Goal: Task Accomplishment & Management: Complete application form

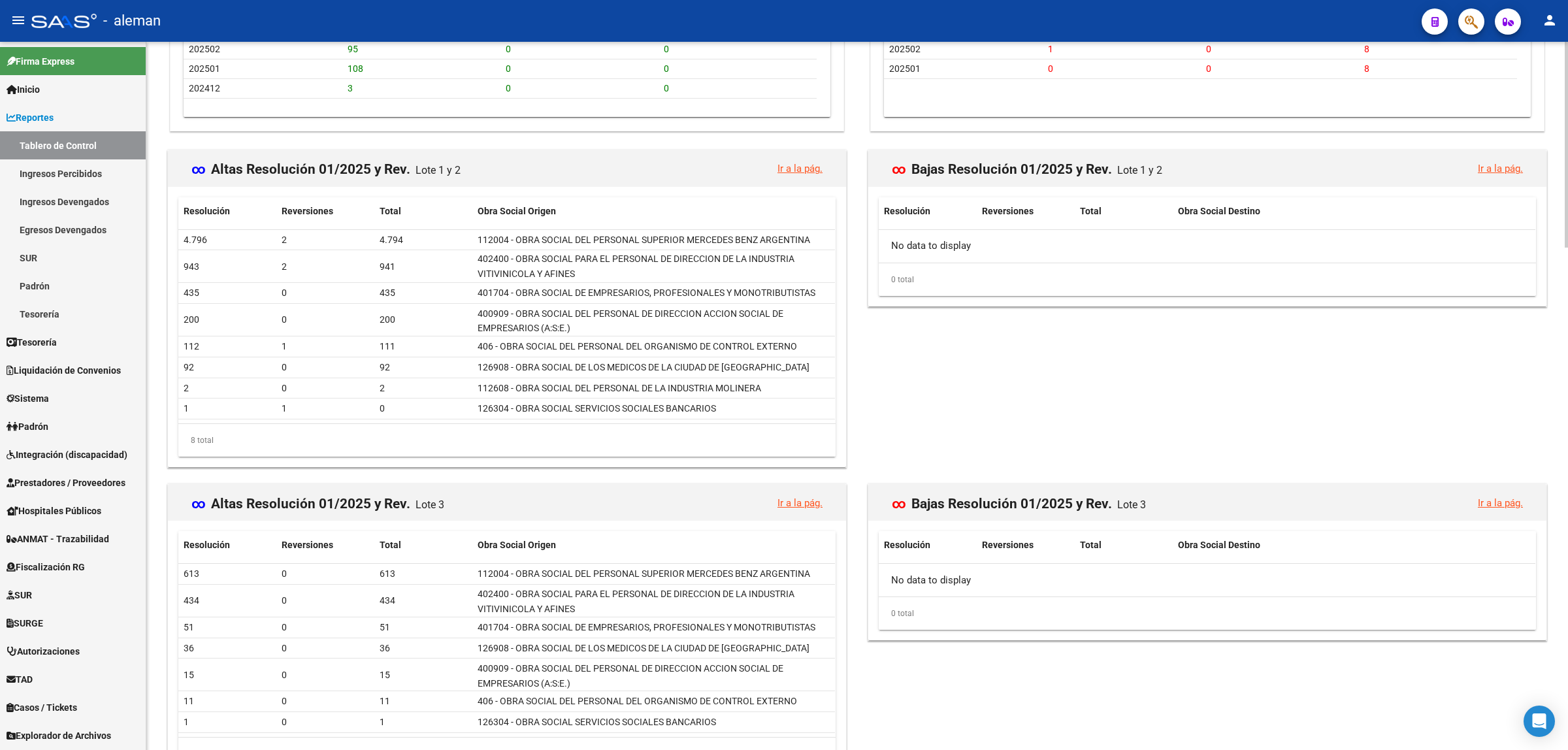
scroll to position [1733, 0]
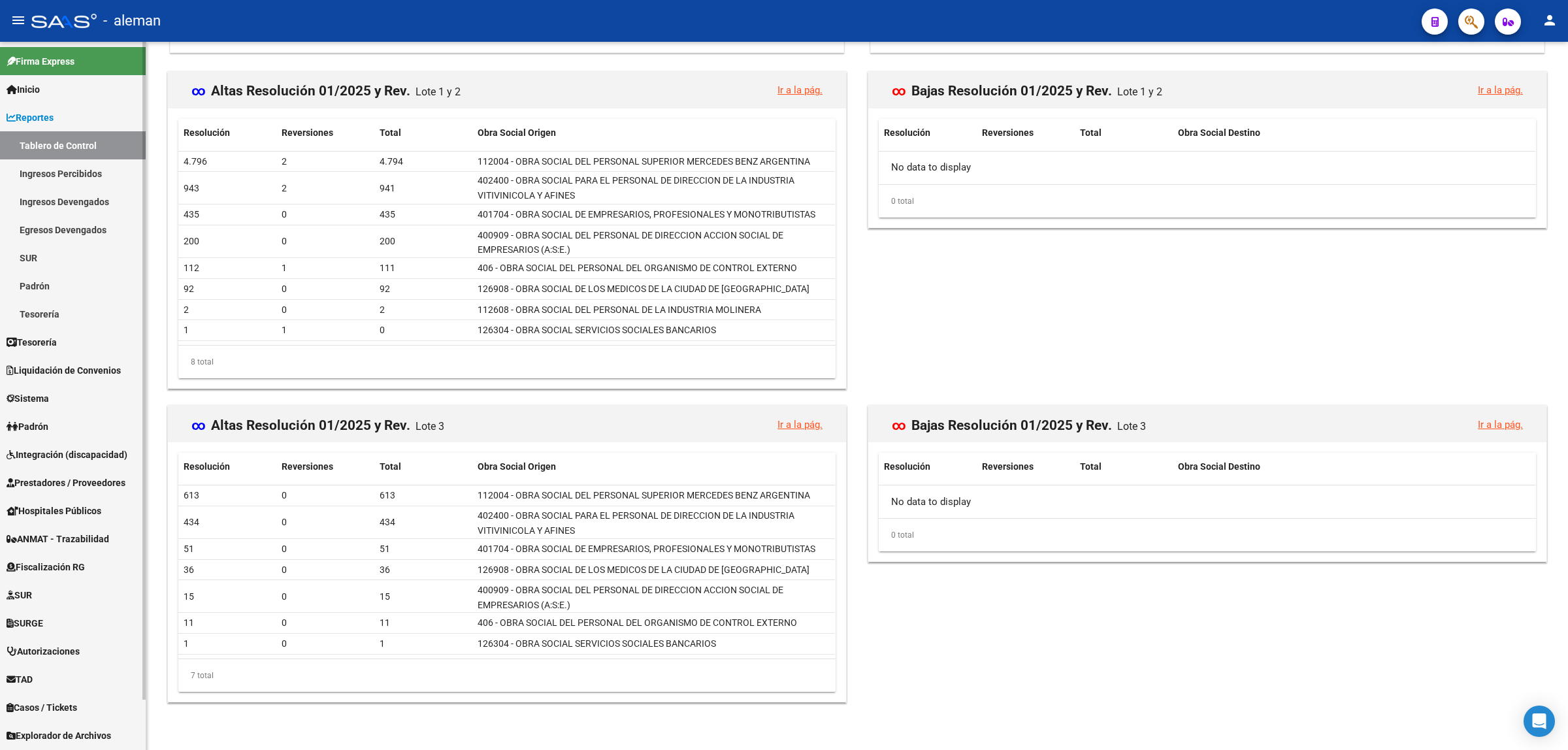
click at [96, 481] on span "Prestadores / Proveedores" at bounding box center [66, 482] width 119 height 14
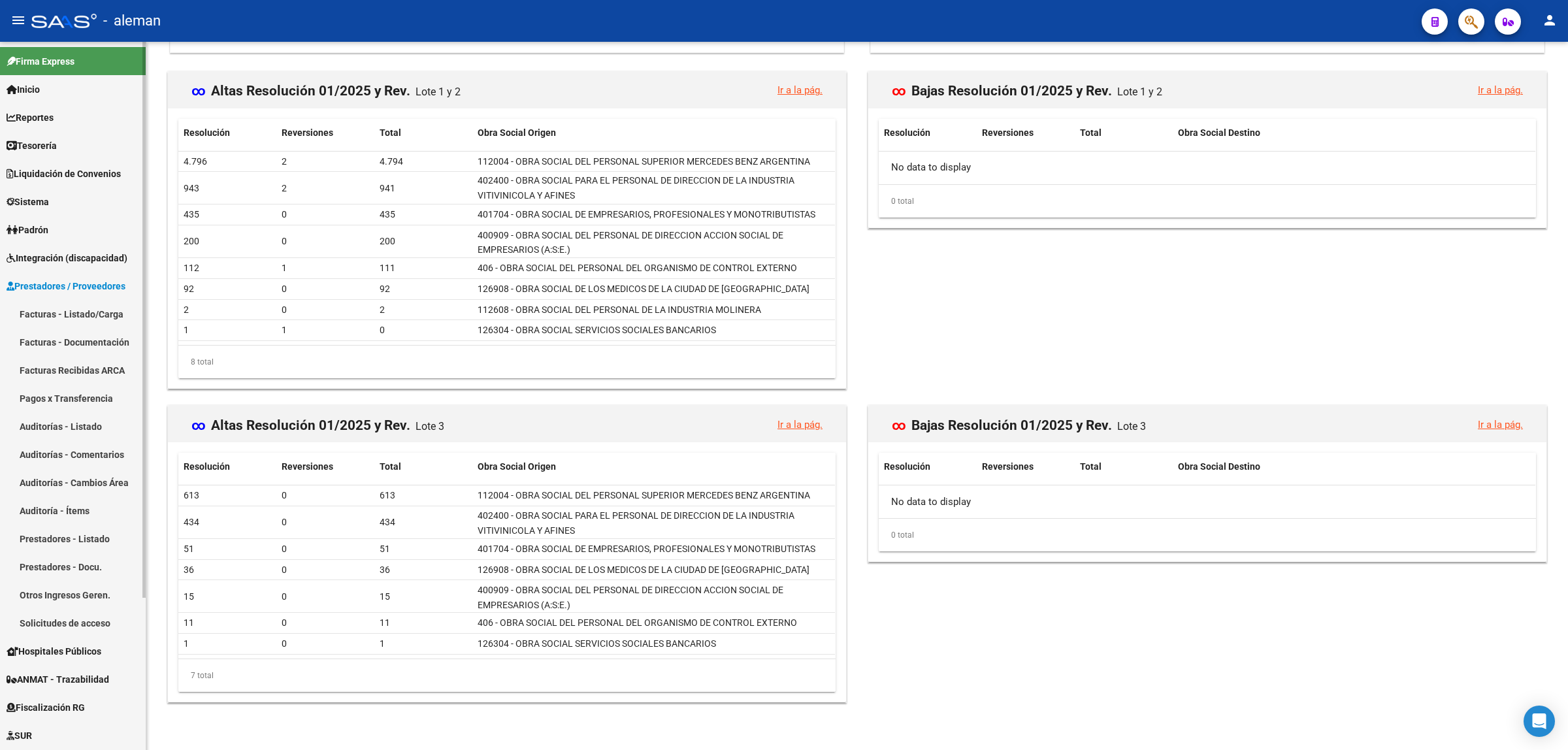
click at [96, 306] on link "Facturas - Listado/Carga" at bounding box center [72, 314] width 145 height 28
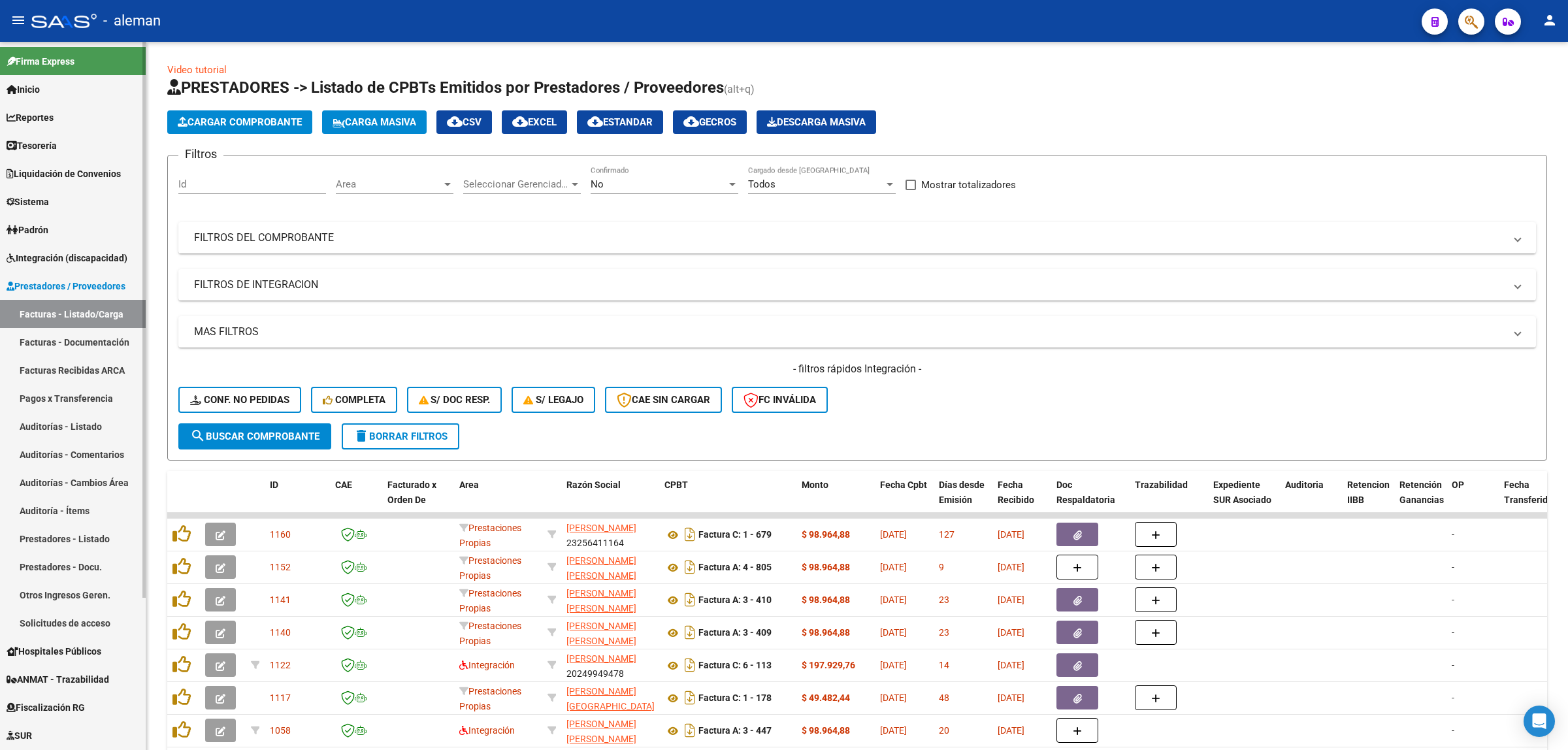
click at [89, 260] on span "Integración (discapacidad)" at bounding box center [67, 257] width 121 height 14
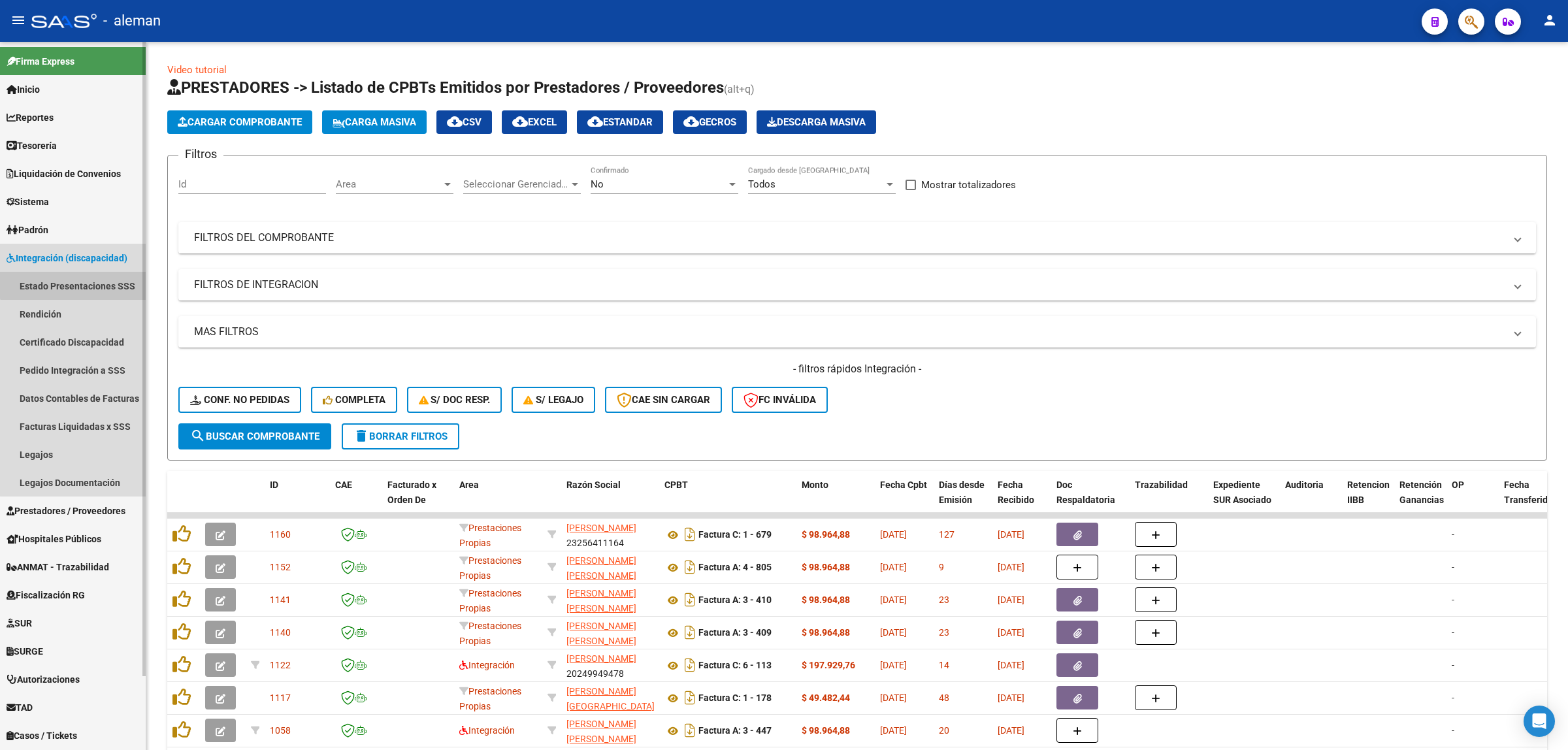
click at [81, 281] on link "Estado Presentaciones SSS" at bounding box center [72, 286] width 145 height 28
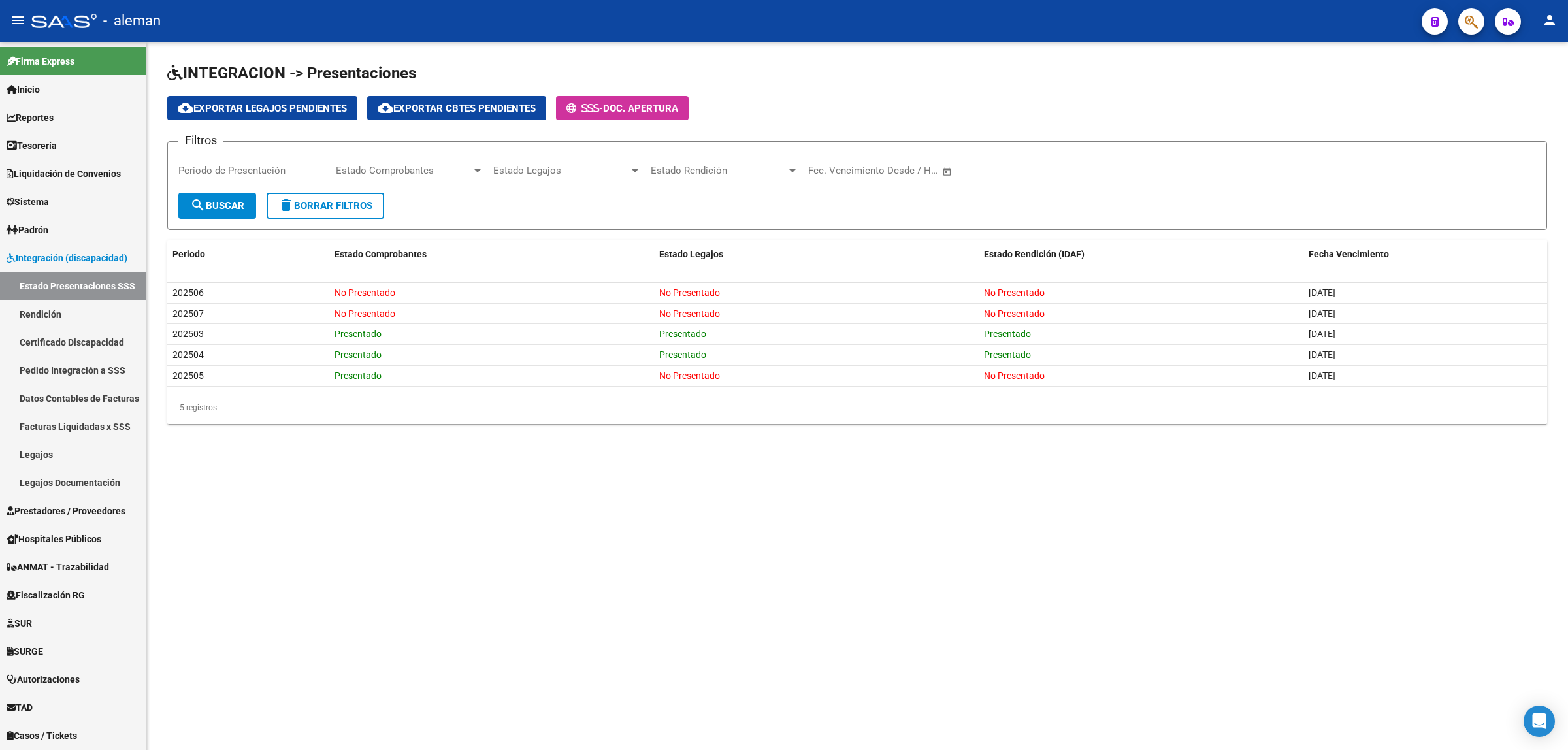
click at [883, 573] on mat-sidenav-content "INTEGRACION -> Presentaciones cloud_download Exportar Legajos Pendientes cloud_…" at bounding box center [857, 396] width 1422 height 709
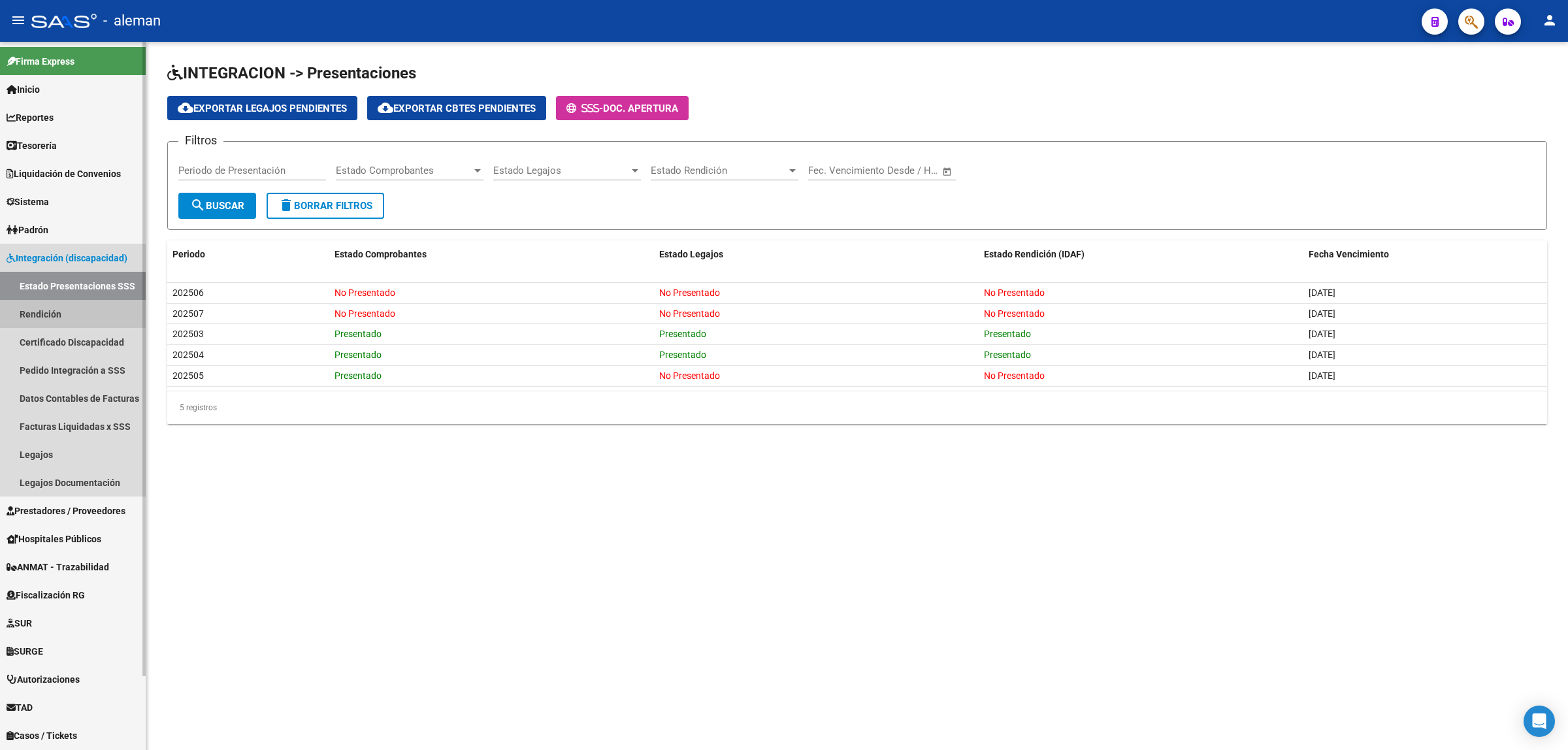
click at [50, 306] on link "Rendición" at bounding box center [72, 314] width 145 height 28
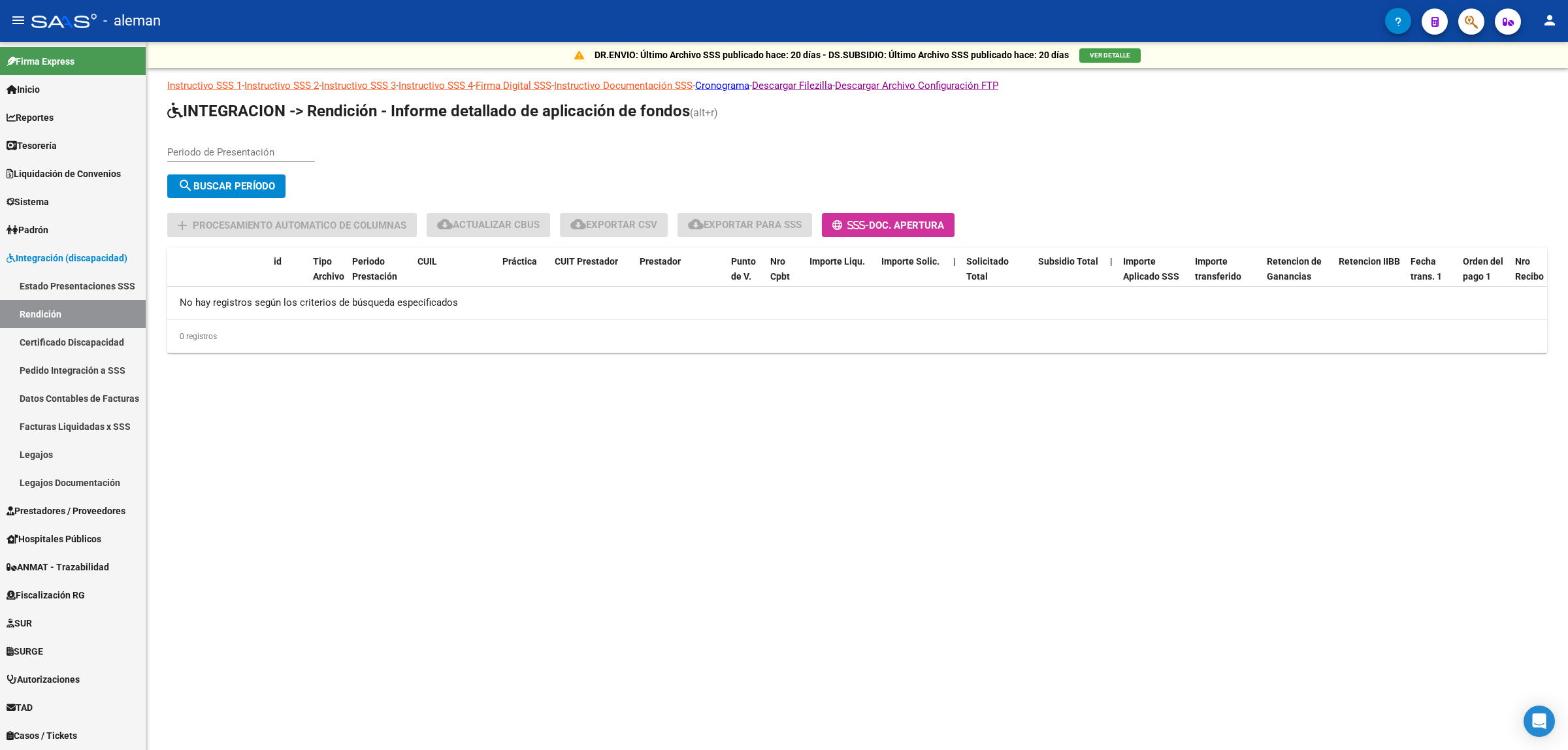
click at [233, 156] on input "Periodo de Presentación" at bounding box center [240, 152] width 147 height 12
type input "202508"
click at [262, 189] on span "search Buscar Período" at bounding box center [226, 186] width 98 height 12
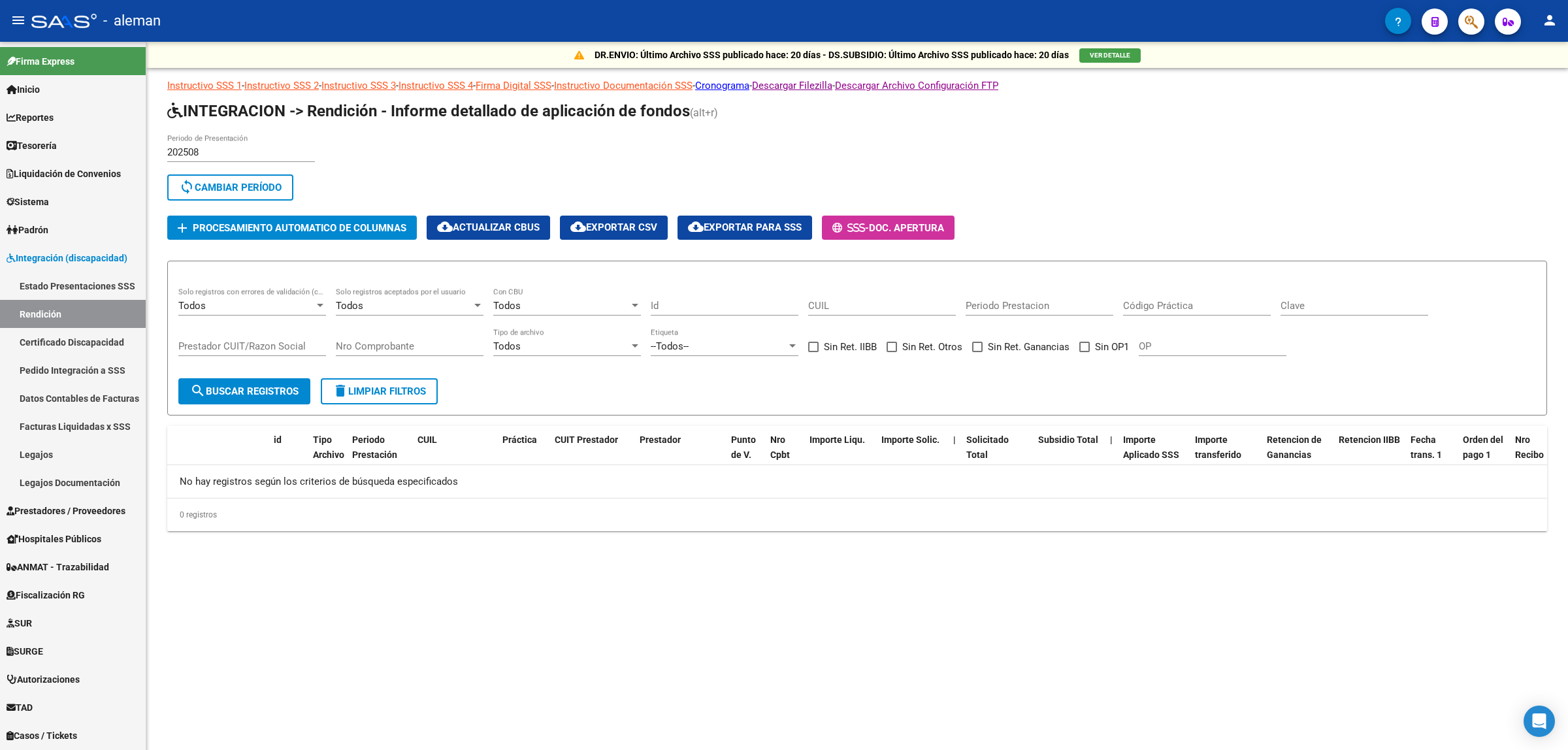
click at [222, 147] on input "202508" at bounding box center [240, 152] width 147 height 12
click at [243, 275] on app-list-header "INTEGRACION -> Rendición - Informe detallado de aplicación de fondos (alt+r) 20…" at bounding box center [857, 258] width 1379 height 315
click at [249, 154] on input "202508" at bounding box center [240, 152] width 147 height 12
drag, startPoint x: 206, startPoint y: 150, endPoint x: 147, endPoint y: 148, distance: 59.0
click at [147, 148] on div "DR.ENVIO: Último Archivo SSS publicado hace: 20 días - DS.SUBSIDIO: Último Arch…" at bounding box center [857, 308] width 1422 height 531
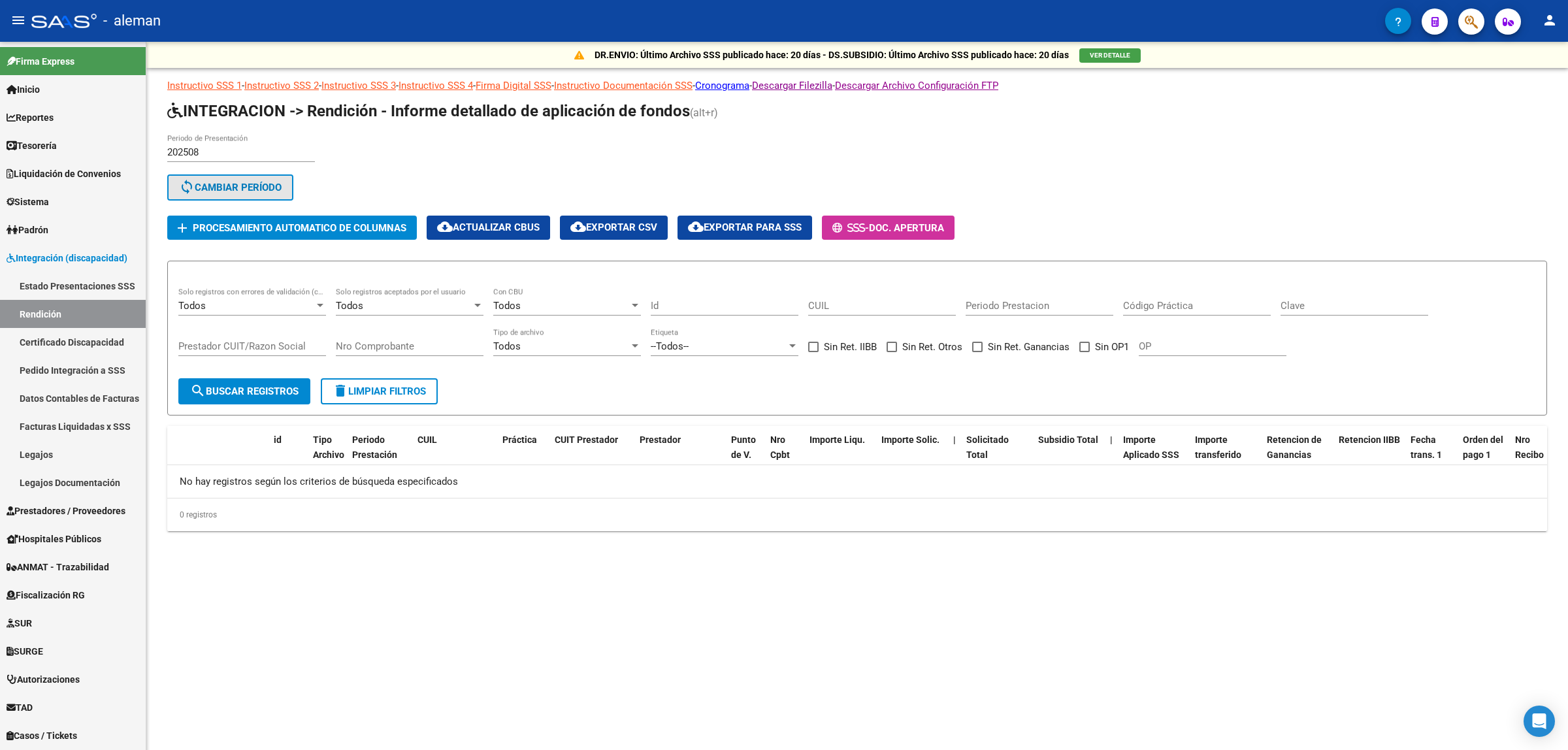
click at [214, 182] on span "sync Cambiar Período" at bounding box center [230, 188] width 102 height 12
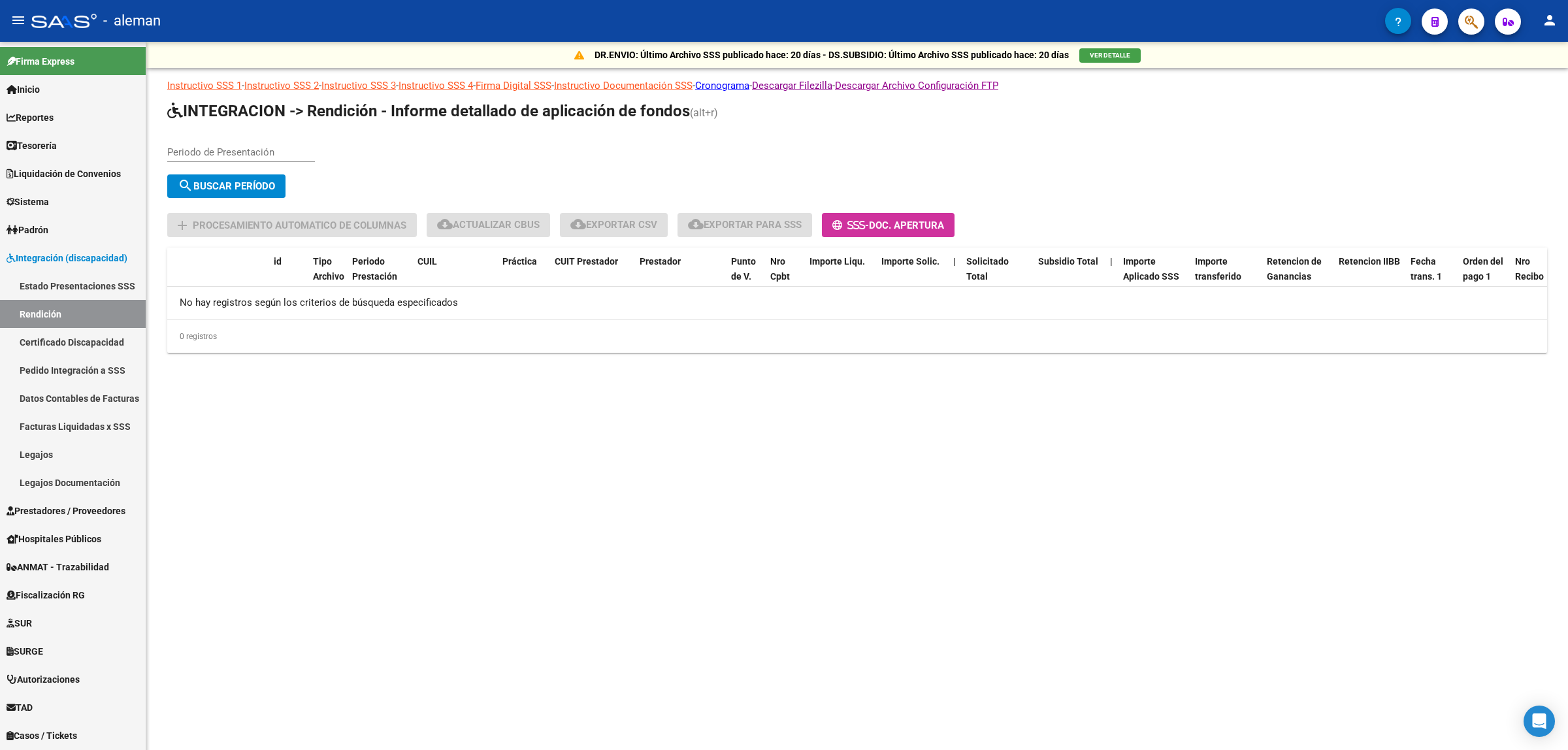
click at [236, 150] on input "Periodo de Presentación" at bounding box center [240, 152] width 147 height 12
type input "202507"
click at [229, 175] on button "search Buscar Período" at bounding box center [226, 186] width 118 height 23
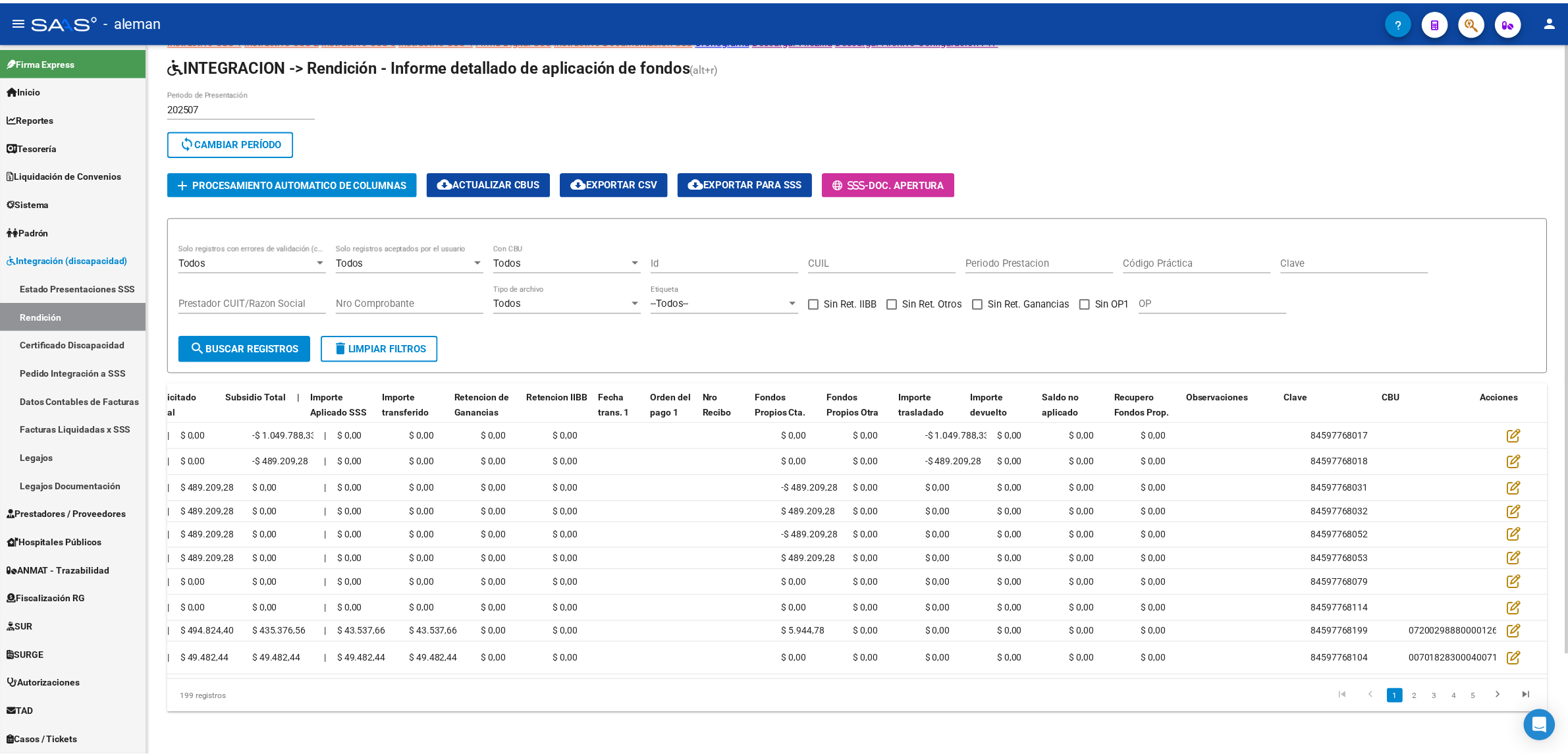
scroll to position [0, 847]
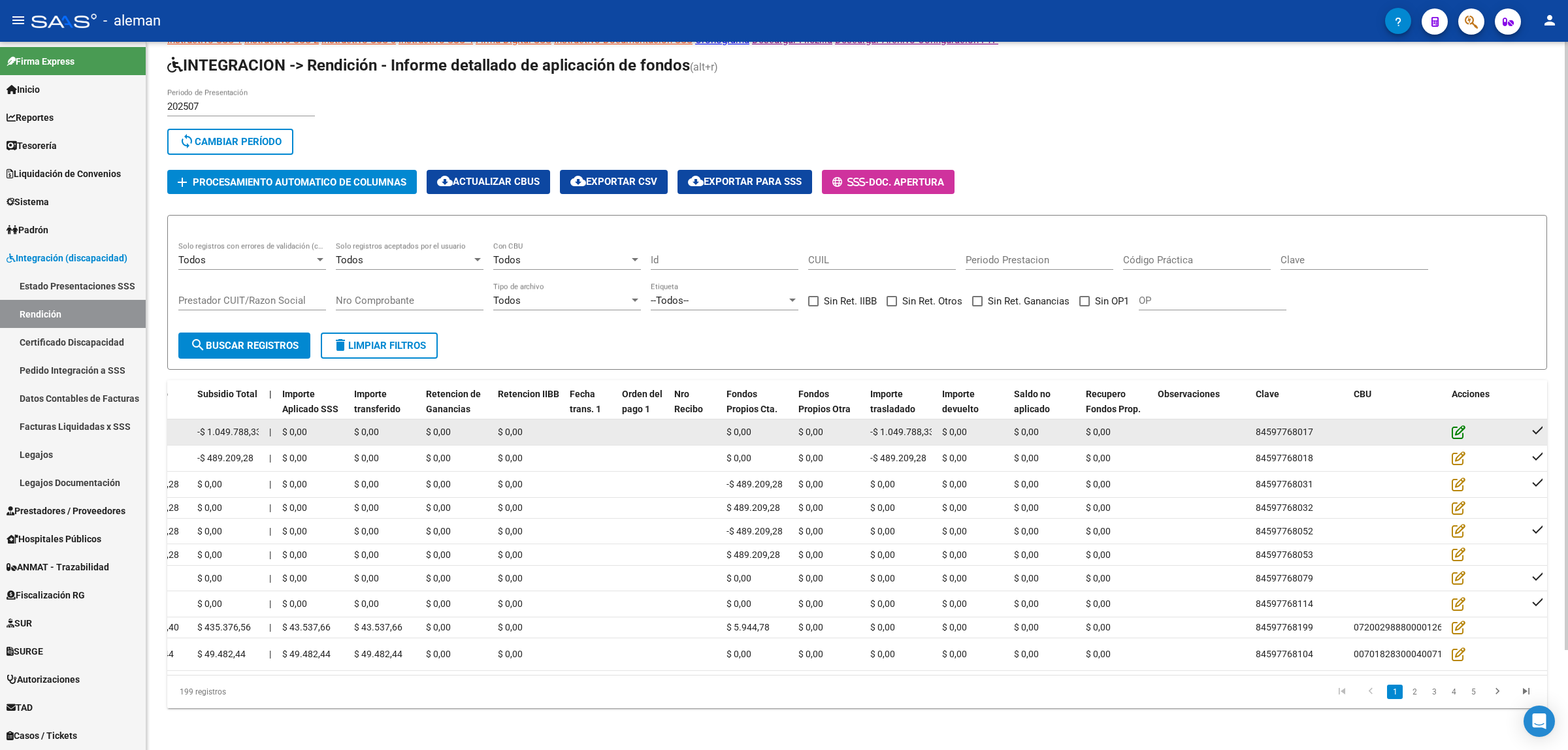
click at [1458, 425] on icon at bounding box center [1458, 432] width 14 height 14
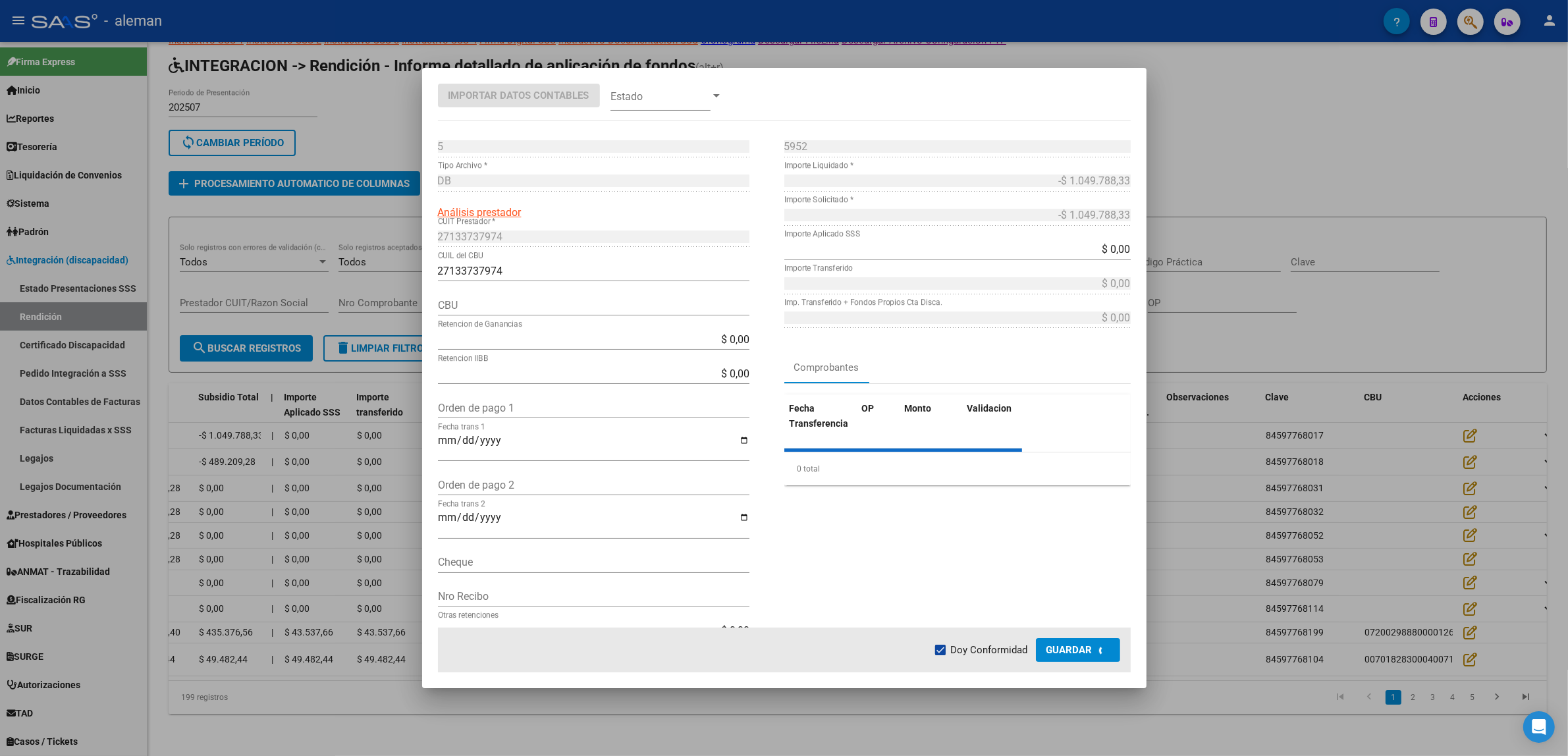
type input "2850331640017000000000"
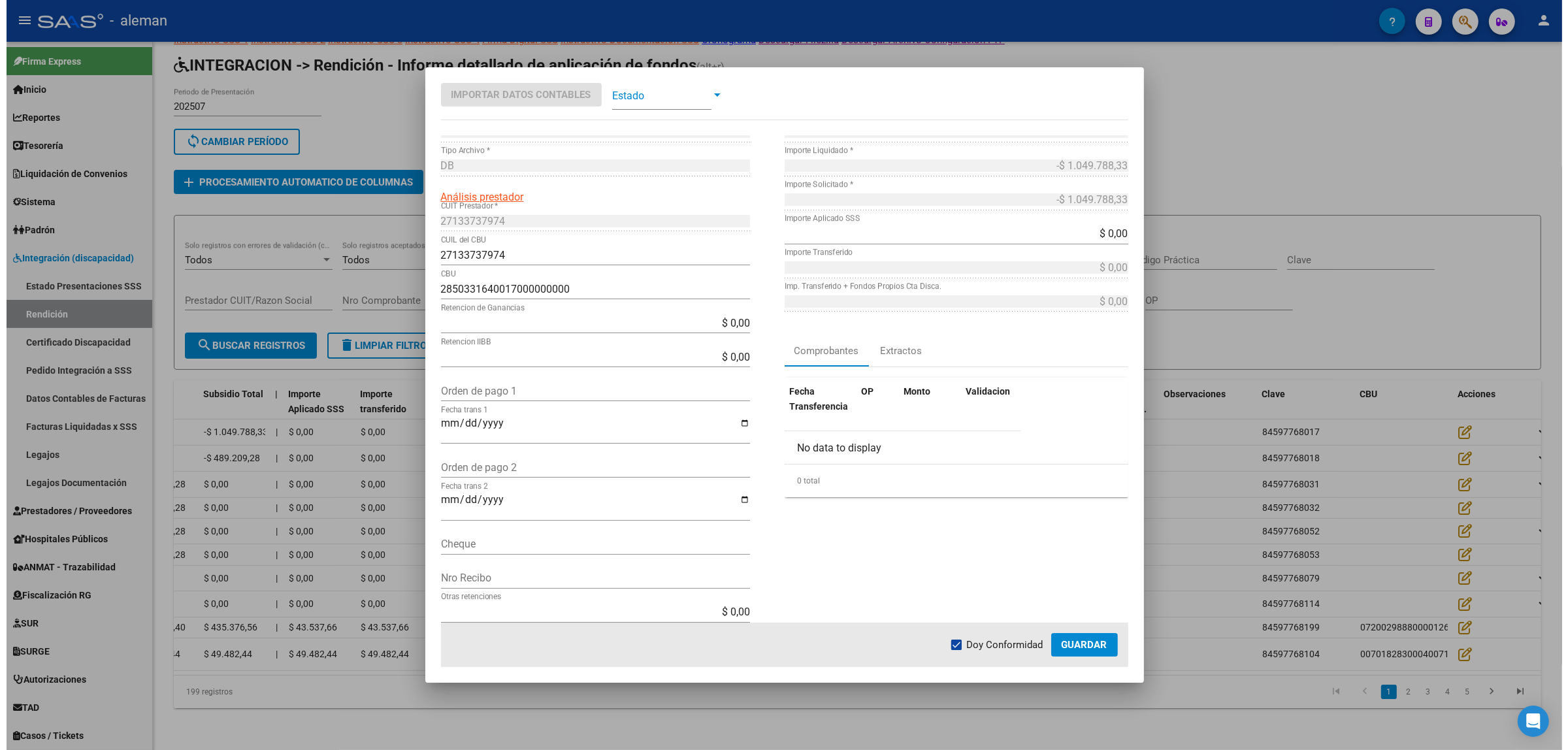
scroll to position [0, 0]
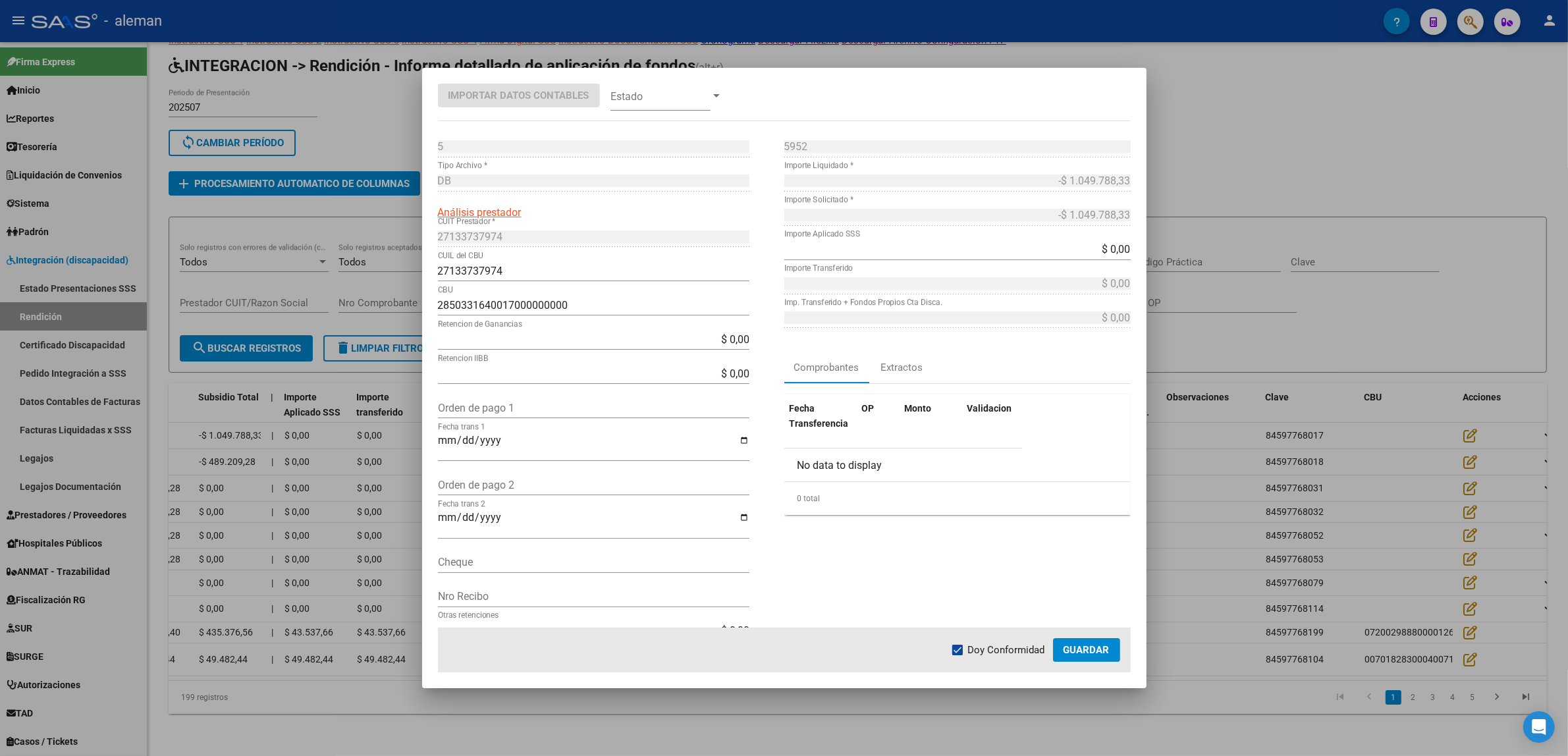
click at [1445, 468] on div at bounding box center [784, 378] width 1568 height 756
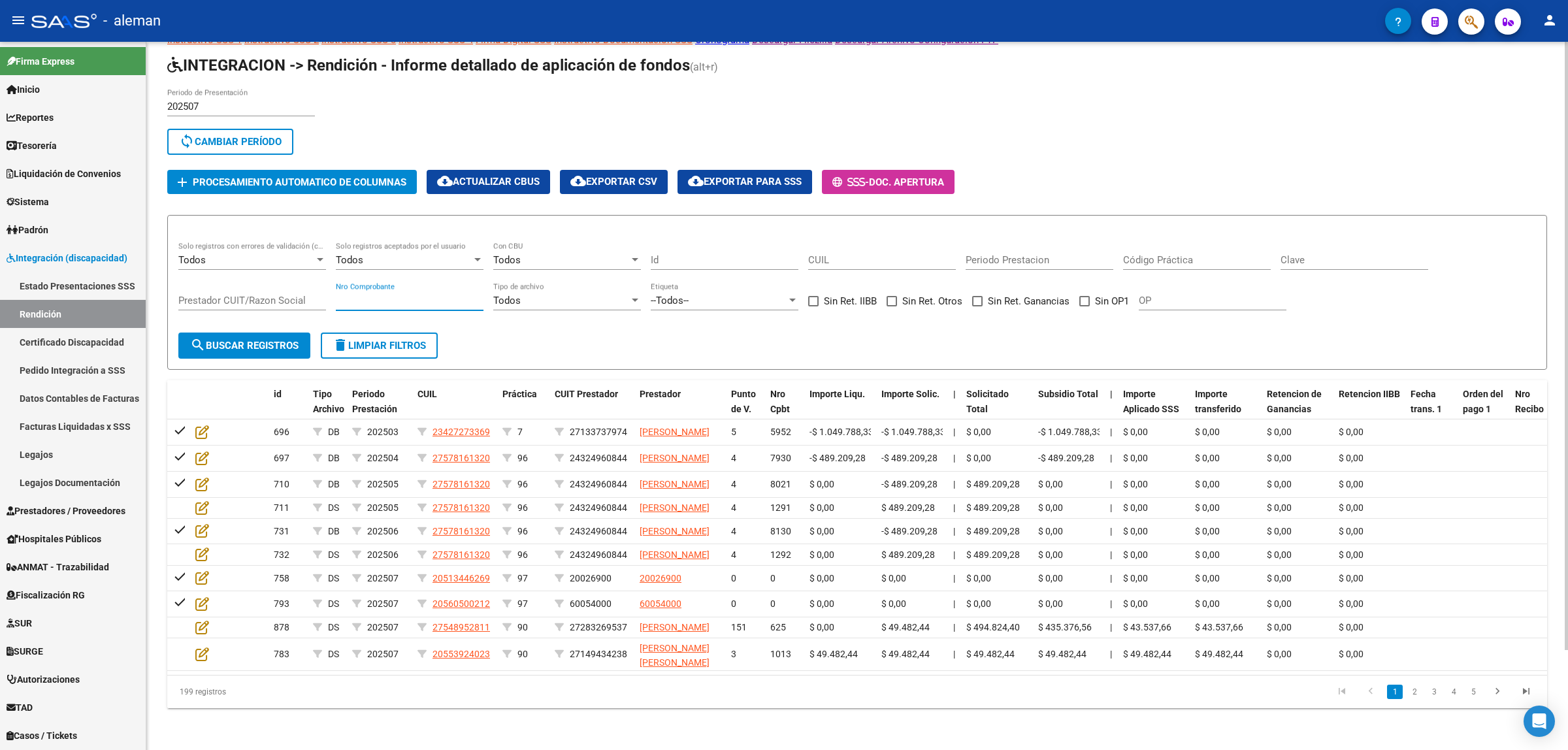
click at [410, 295] on input "Nro Comprobante" at bounding box center [409, 300] width 147 height 12
type input "306"
click at [229, 340] on span "search Buscar registros" at bounding box center [245, 345] width 109 height 12
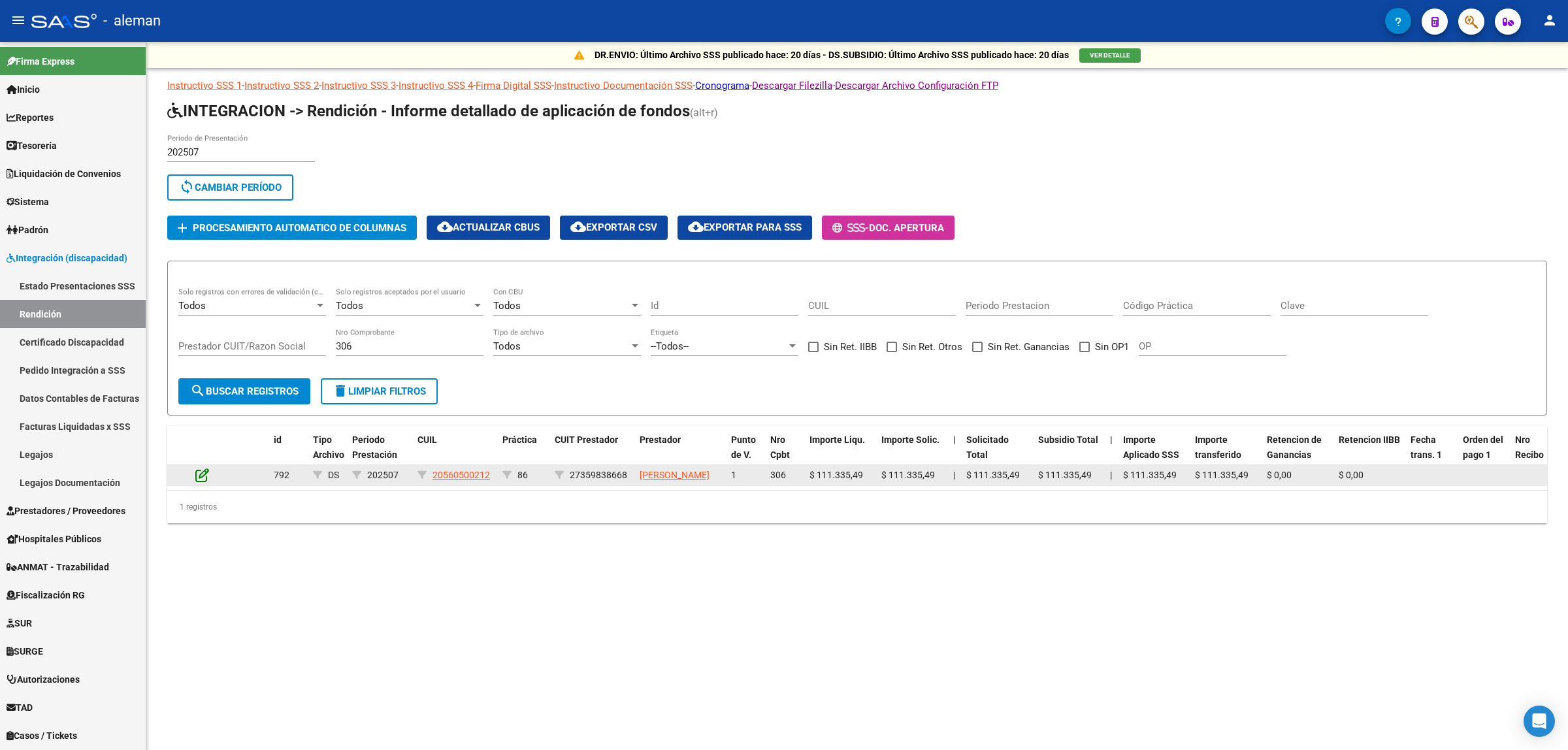
click at [205, 479] on icon at bounding box center [202, 474] width 14 height 14
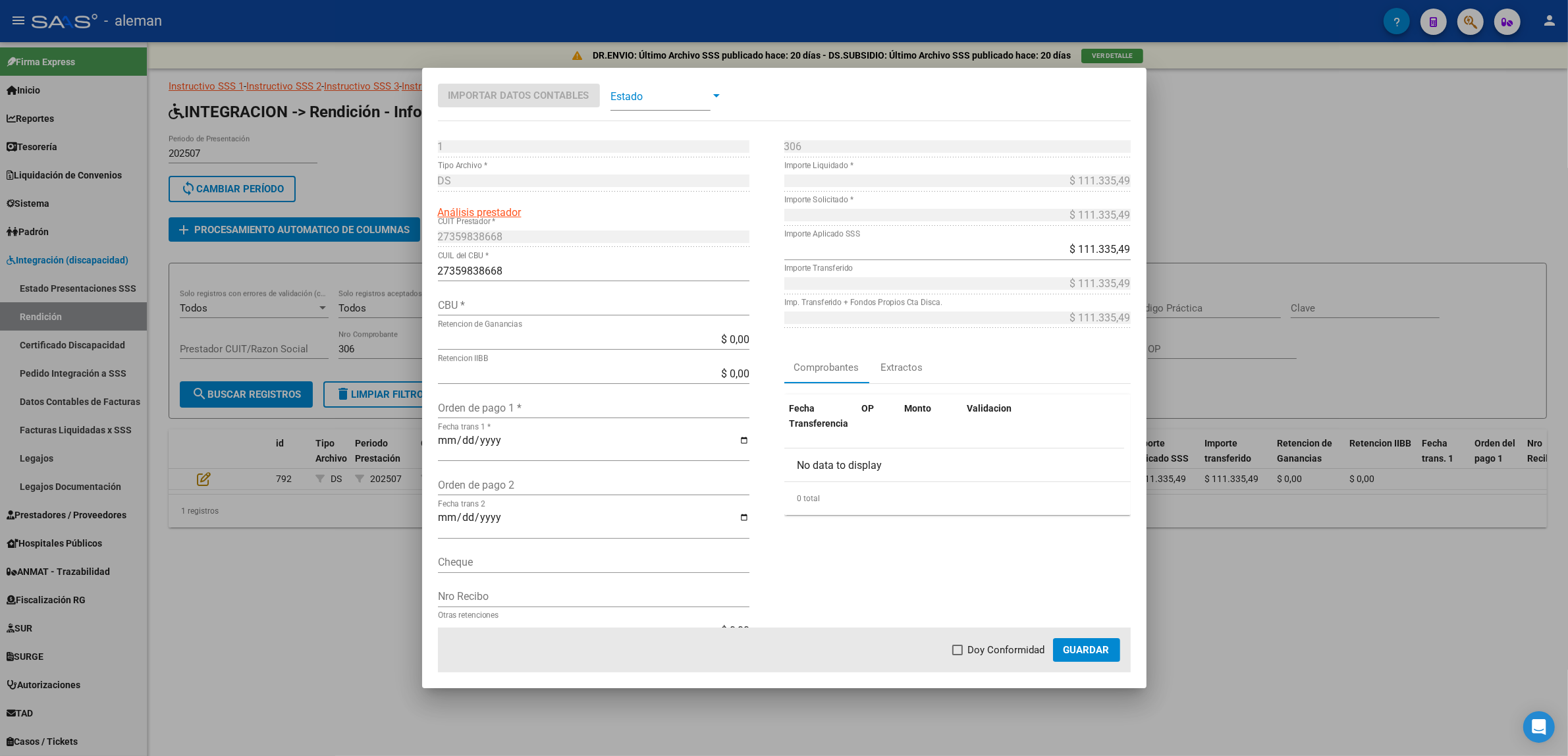
click at [715, 97] on div at bounding box center [716, 95] width 12 height 10
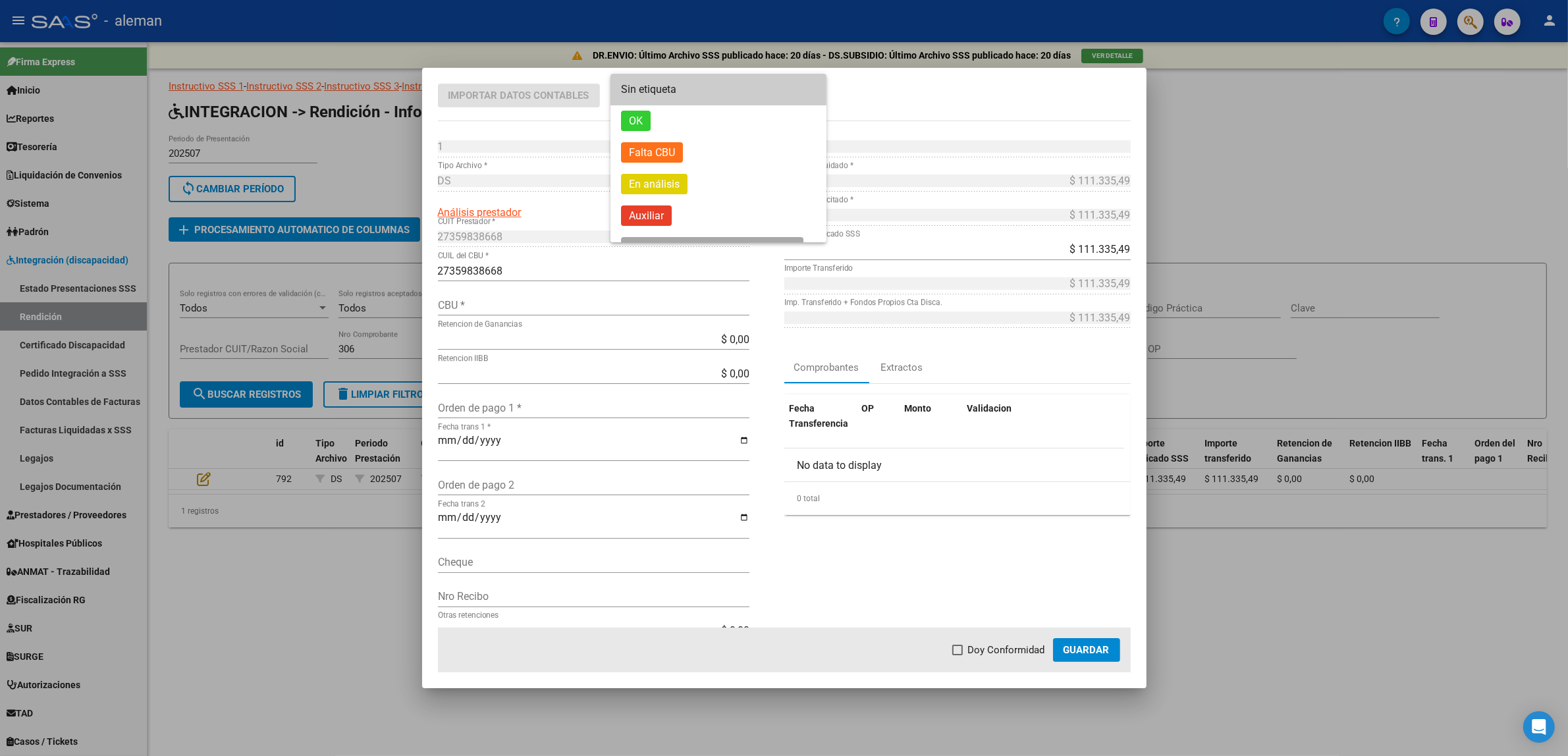
click at [1247, 610] on div at bounding box center [784, 378] width 1568 height 756
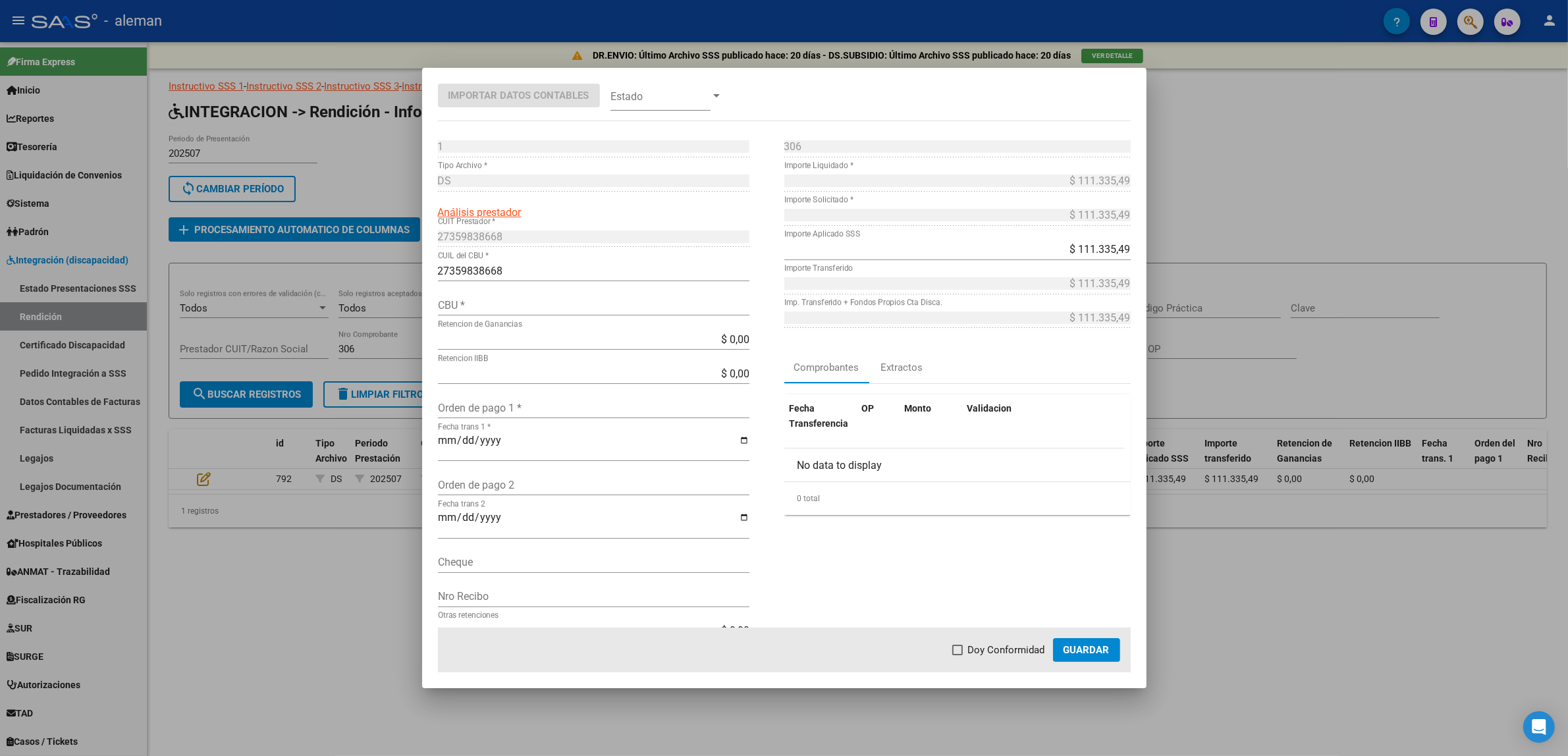
click at [281, 611] on div at bounding box center [784, 378] width 1568 height 756
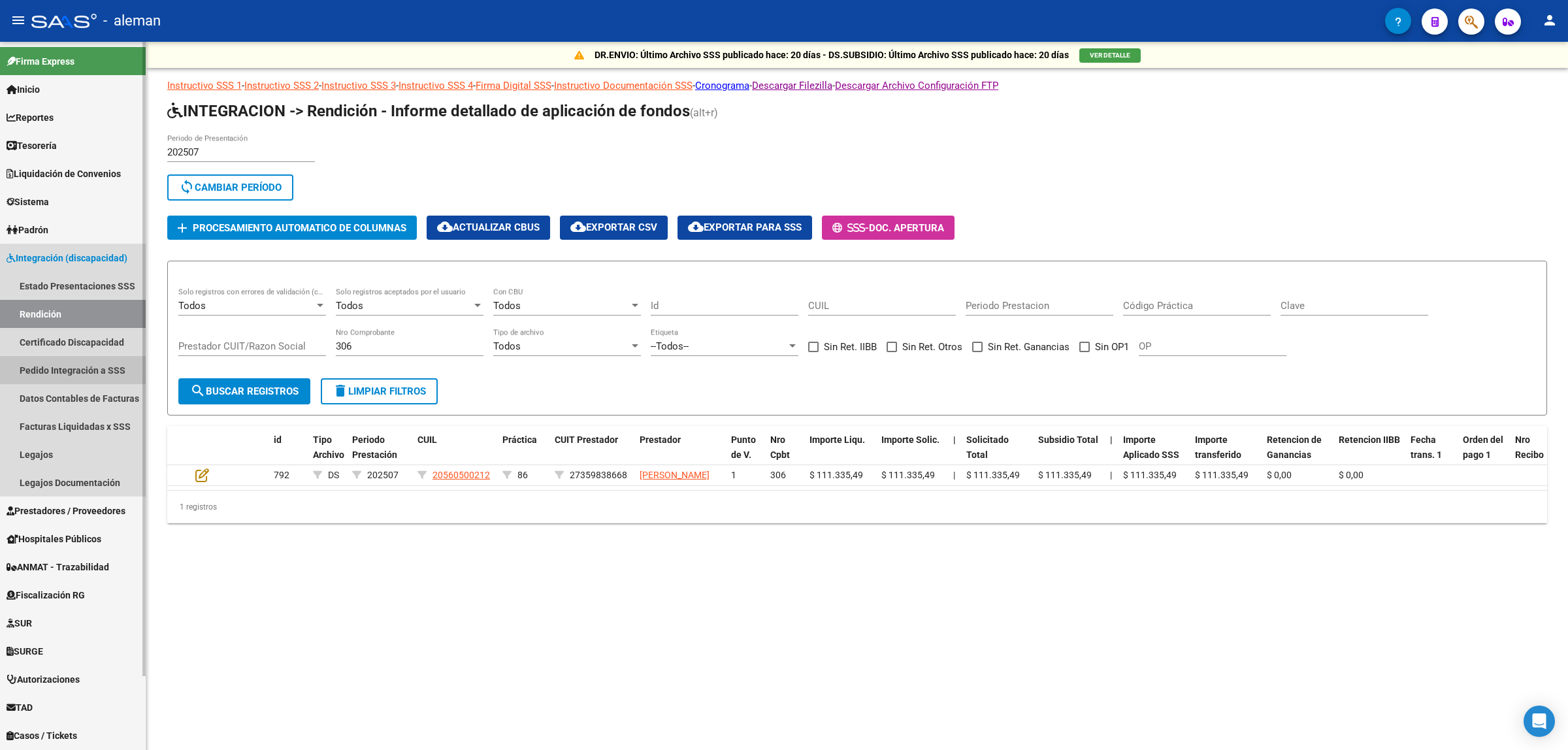
click at [98, 371] on link "Pedido Integración a SSS" at bounding box center [72, 370] width 145 height 28
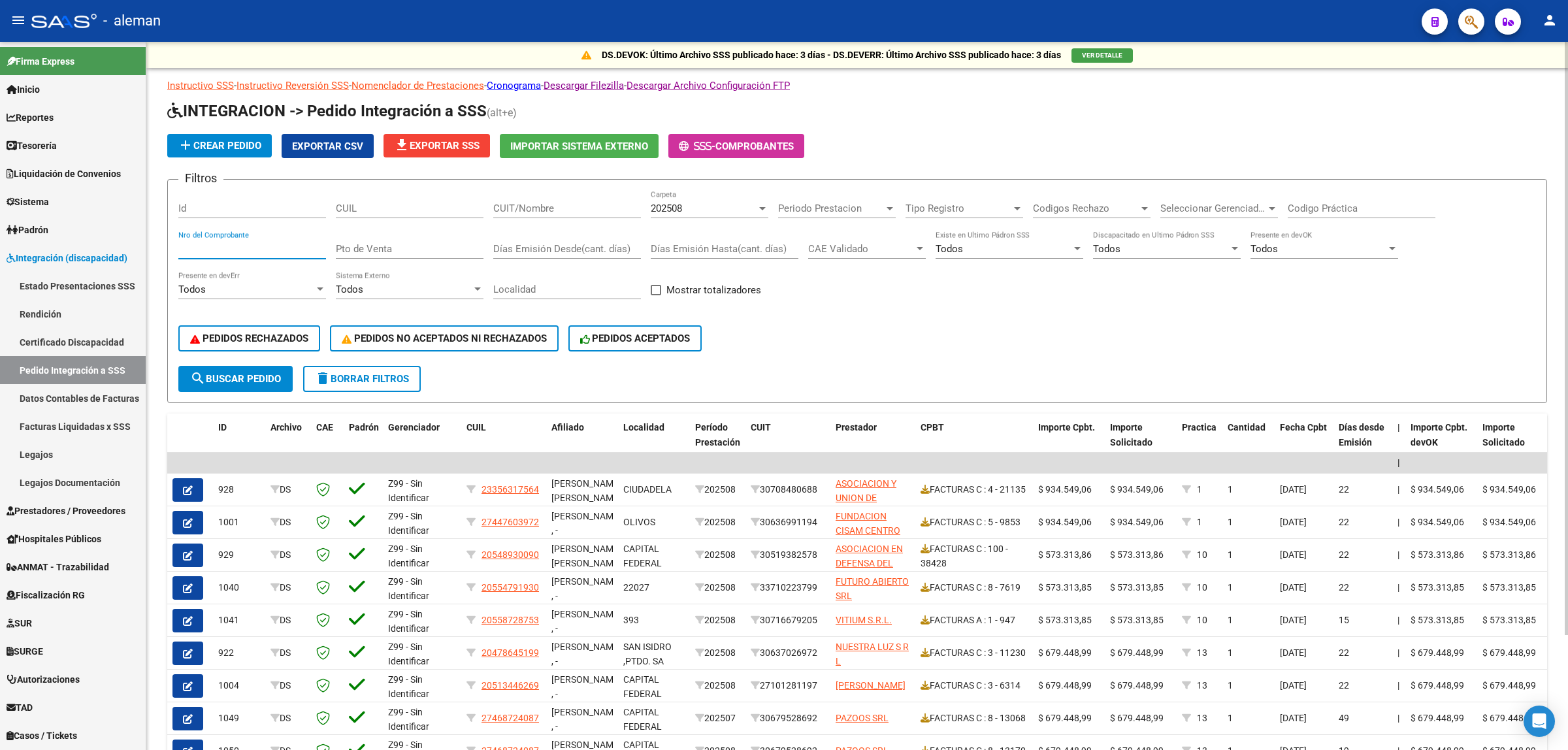
click at [304, 249] on input "Nro del Comprobante" at bounding box center [251, 249] width 147 height 12
type input "306"
click at [258, 379] on span "search Buscar Pedido" at bounding box center [236, 379] width 91 height 12
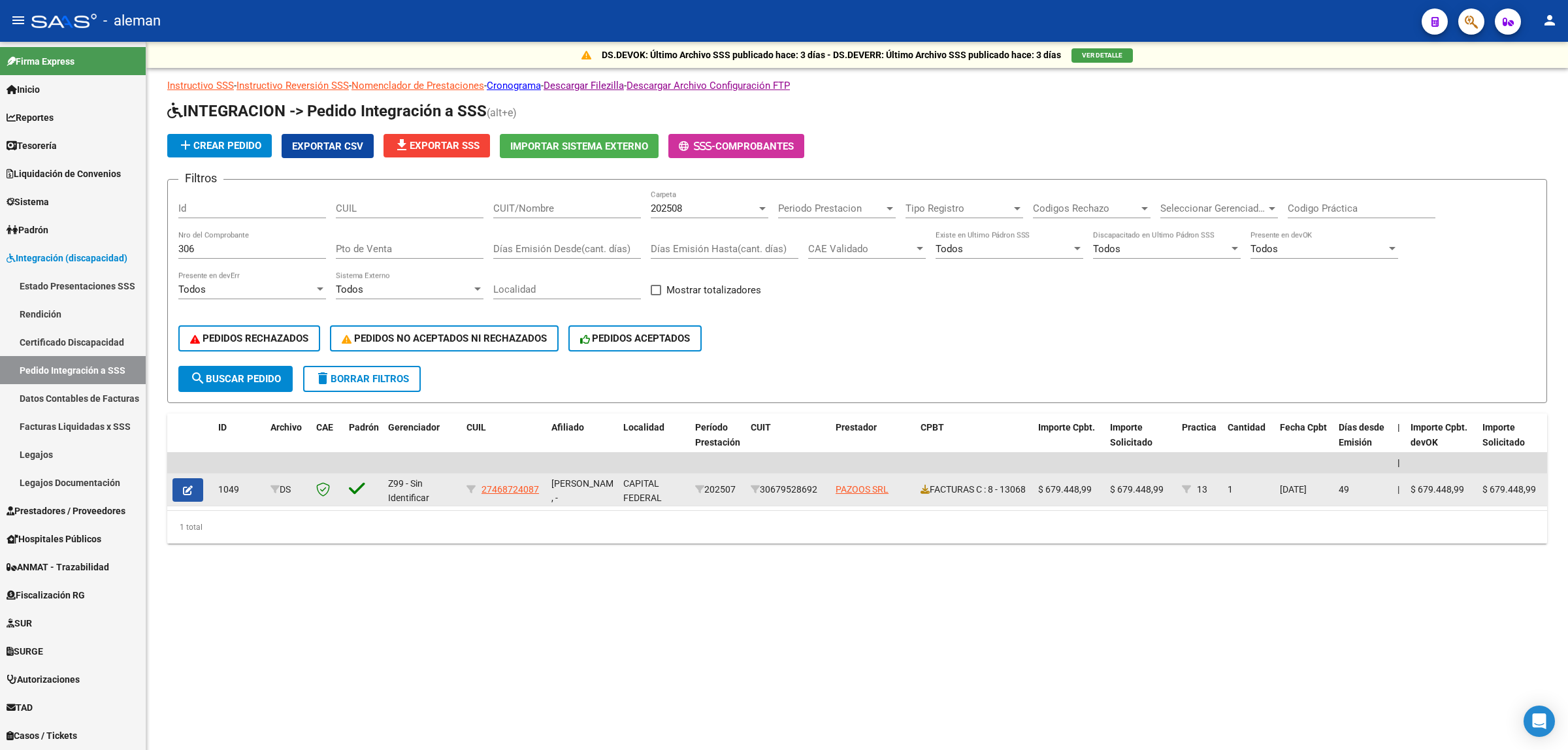
click at [197, 488] on button "button" at bounding box center [188, 490] width 31 height 23
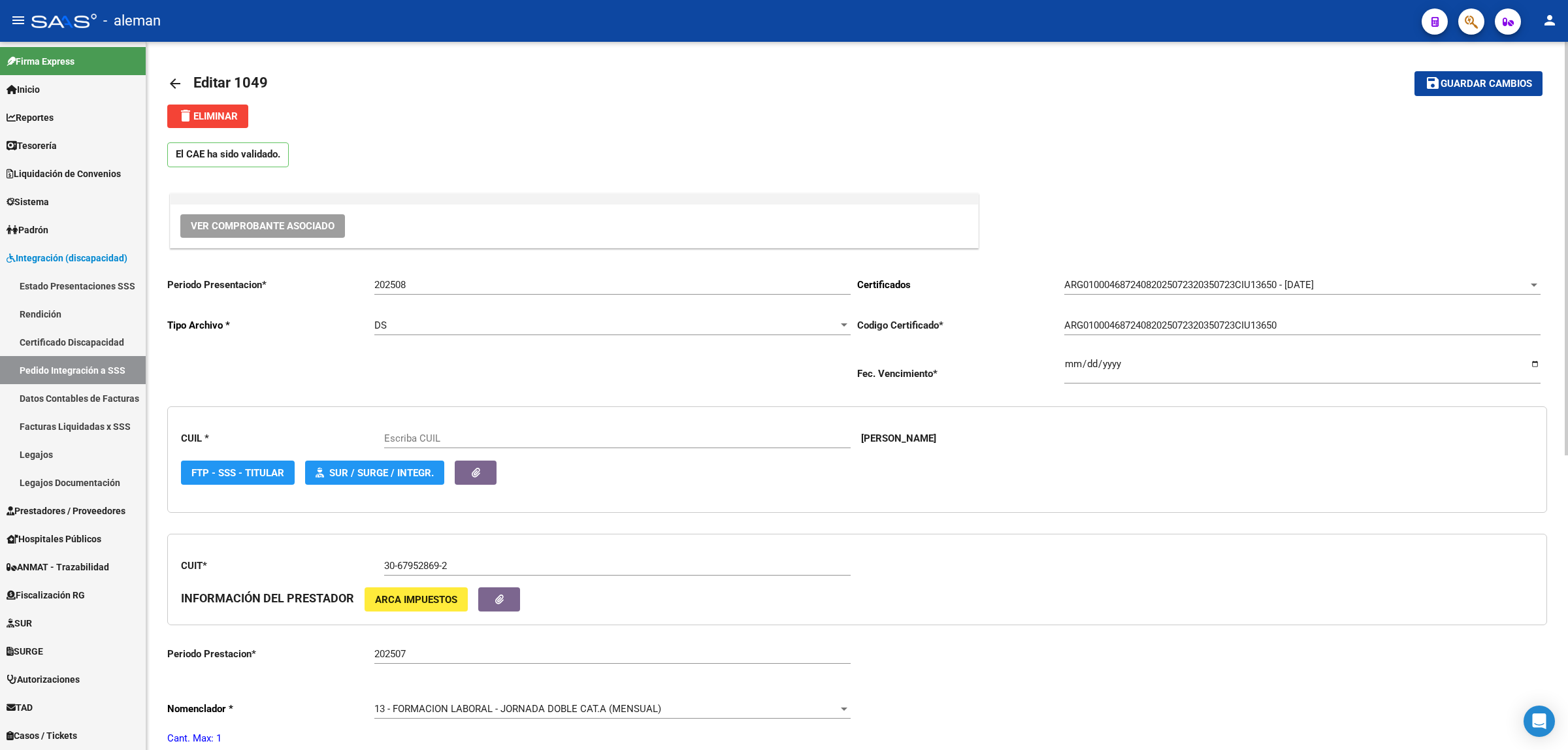
type input "27468724087"
click at [179, 79] on mat-icon "arrow_back" at bounding box center [175, 84] width 16 height 16
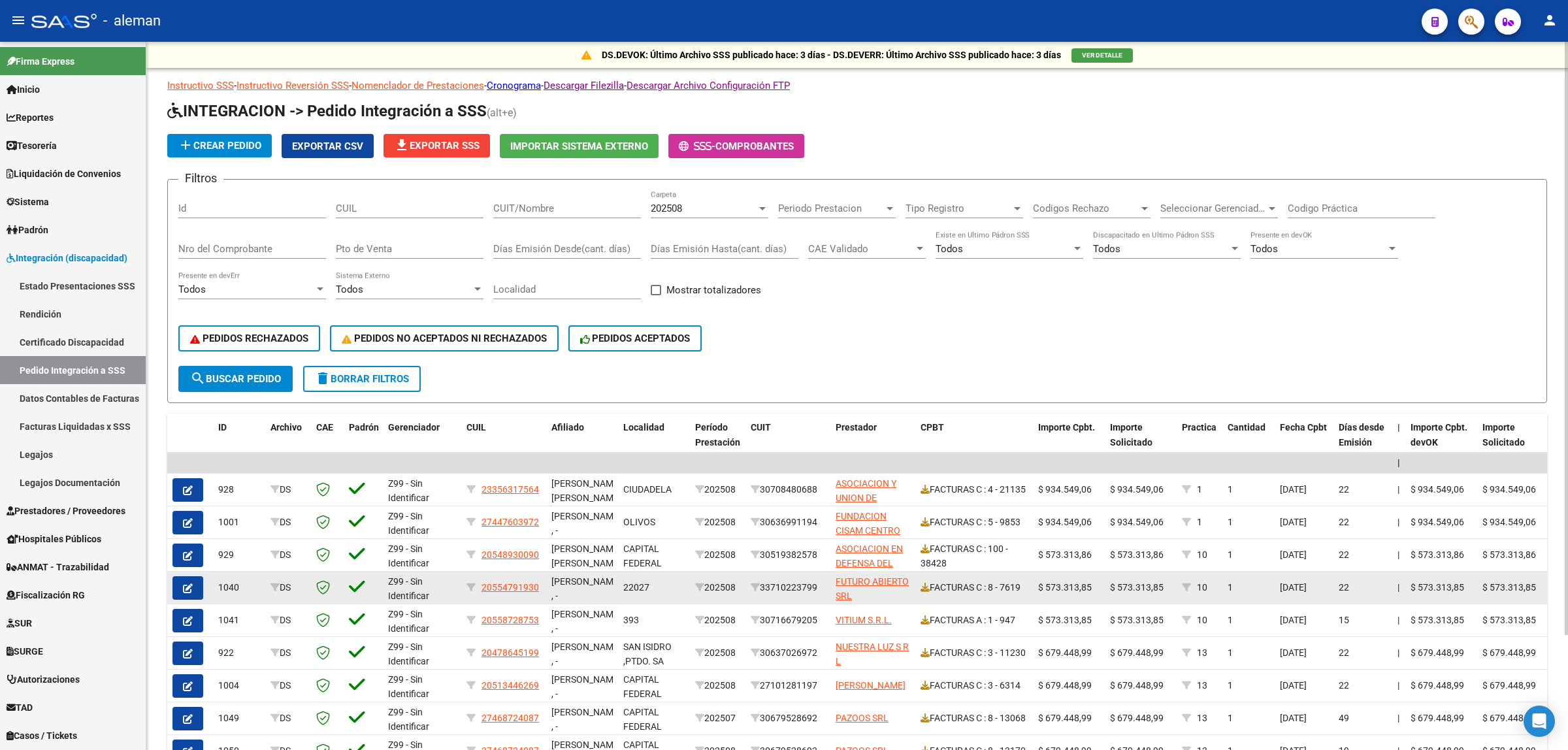
scroll to position [82, 0]
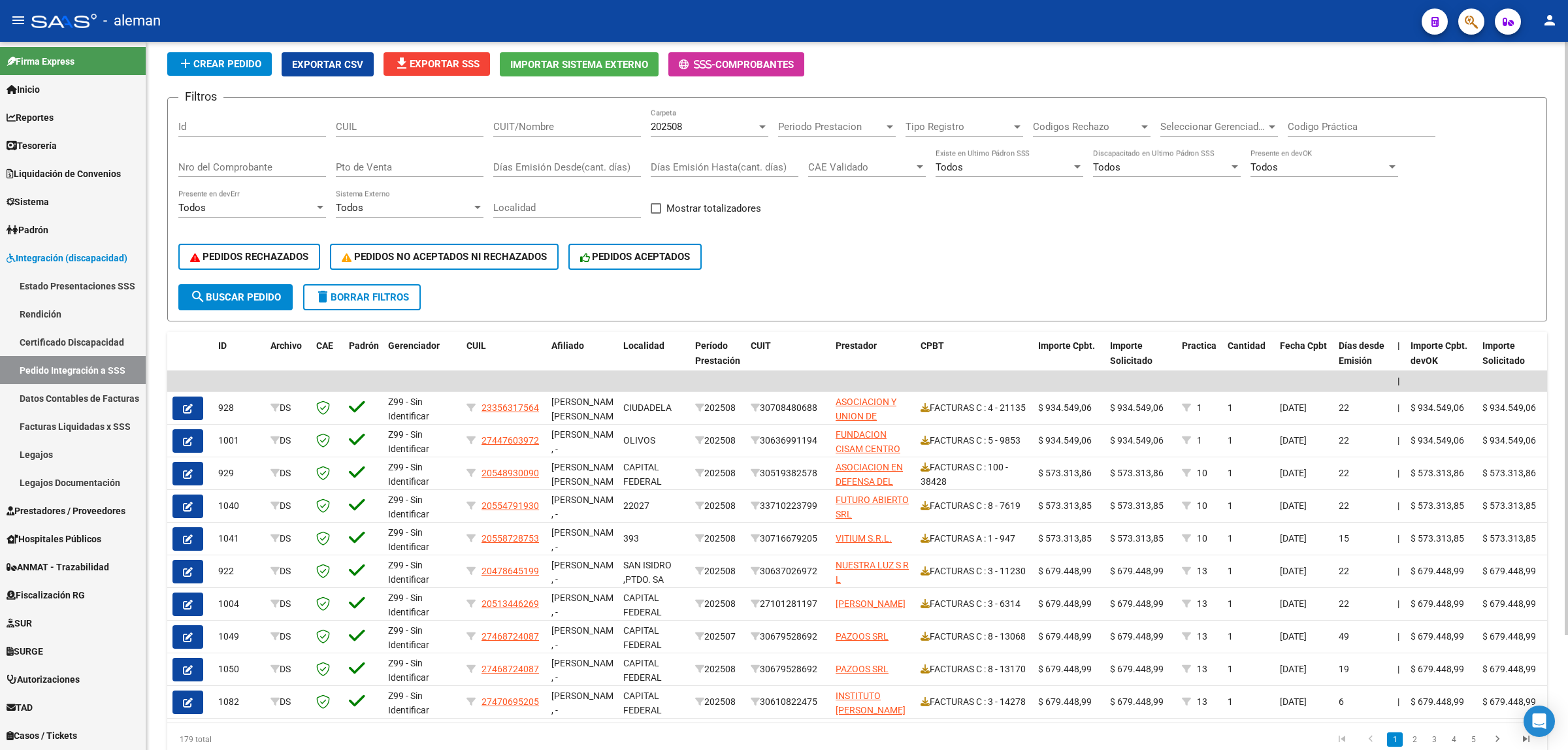
click at [759, 129] on div at bounding box center [762, 126] width 12 height 10
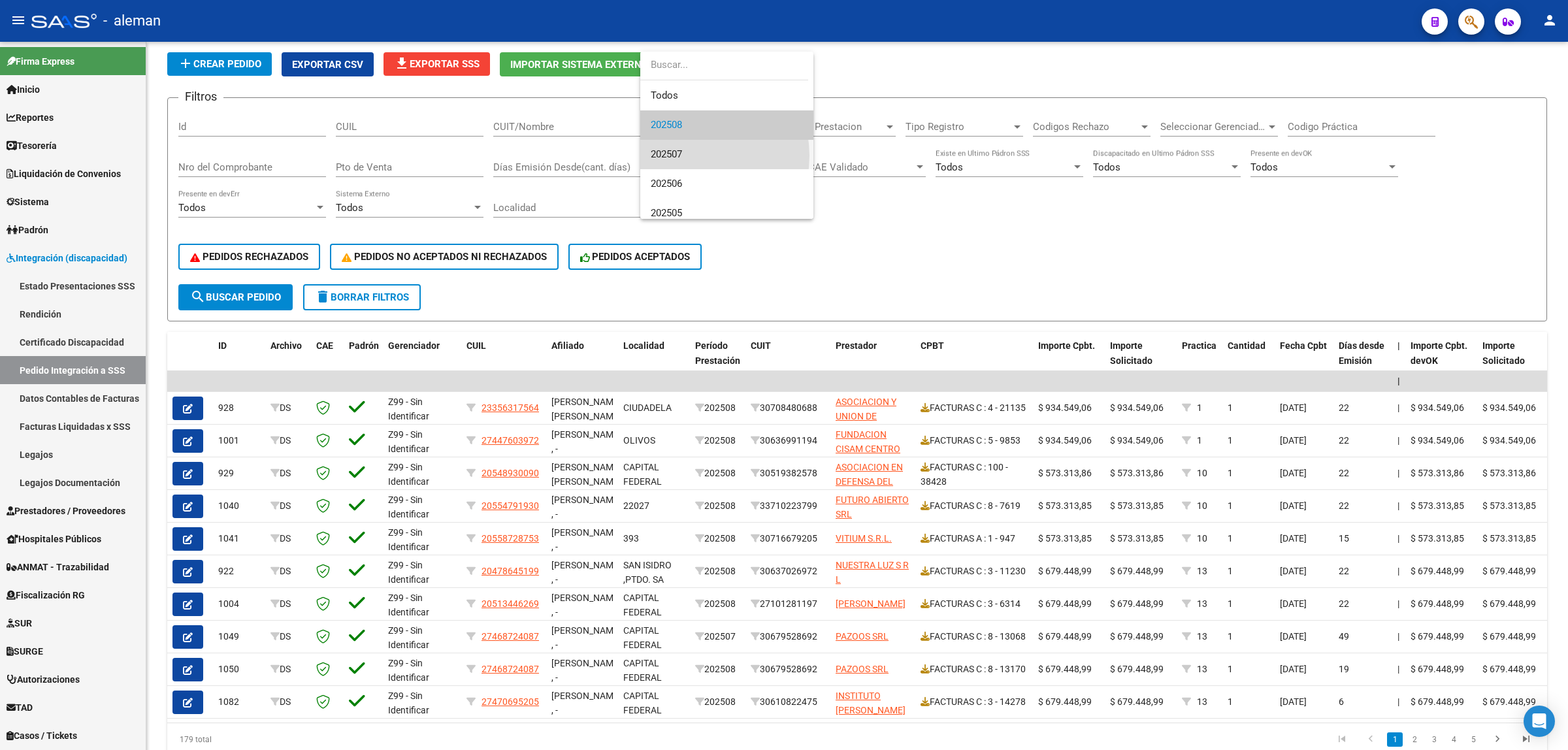
click at [693, 156] on span "202507" at bounding box center [726, 154] width 152 height 29
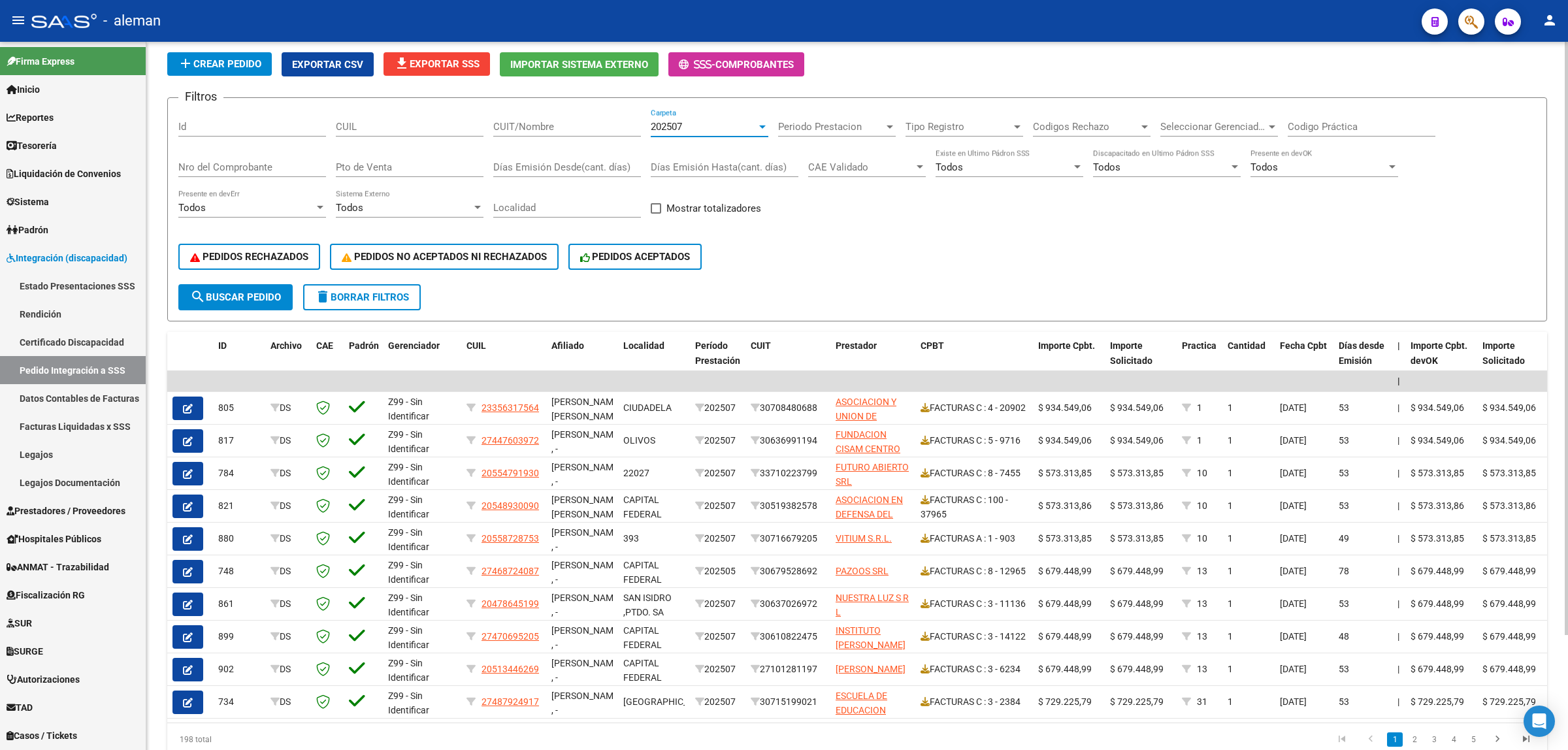
click at [201, 167] on input "Nro del Comprobante" at bounding box center [251, 167] width 147 height 12
type input "306"
click at [207, 292] on span "search Buscar Pedido" at bounding box center [236, 298] width 91 height 12
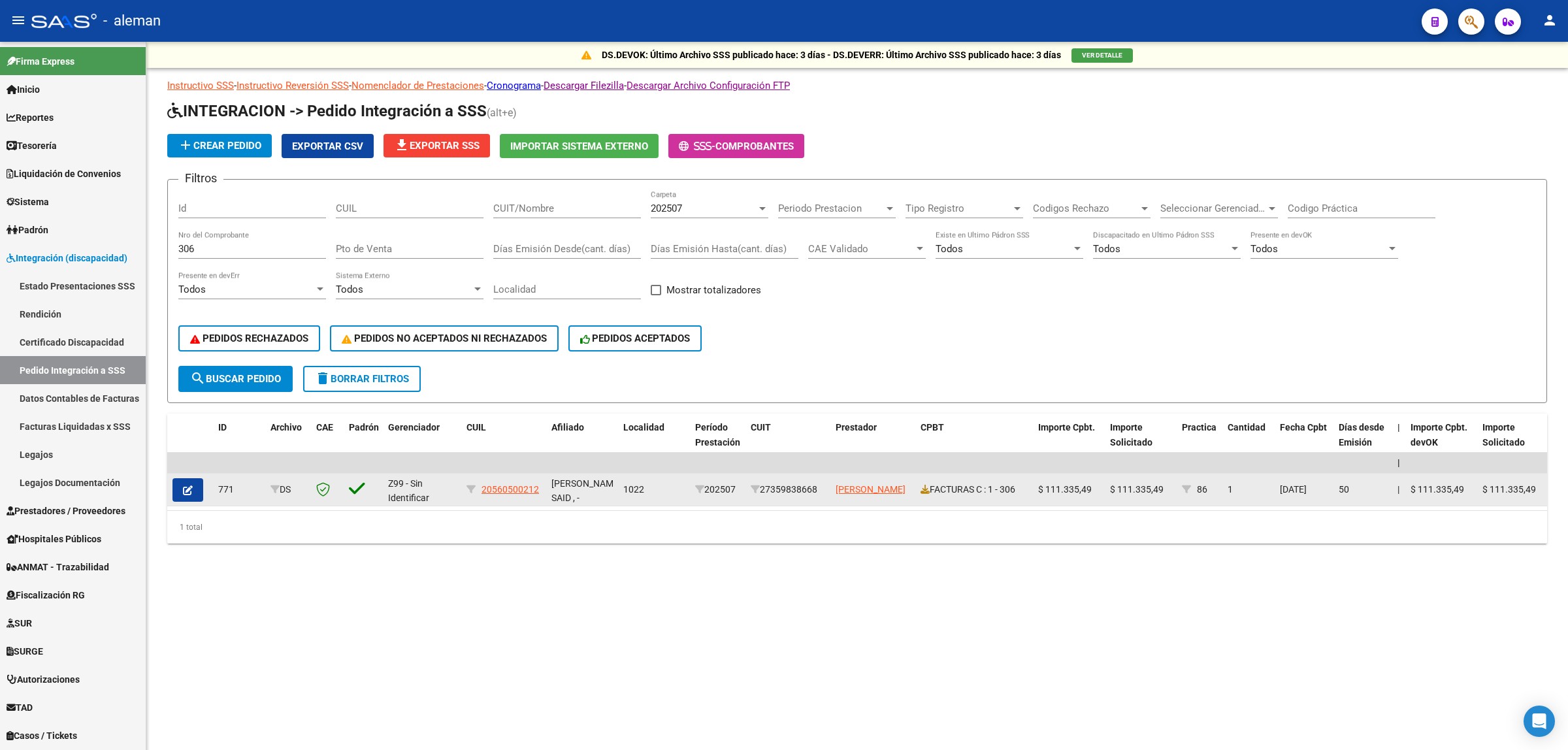
scroll to position [0, 0]
click at [188, 485] on icon "button" at bounding box center [188, 490] width 9 height 9
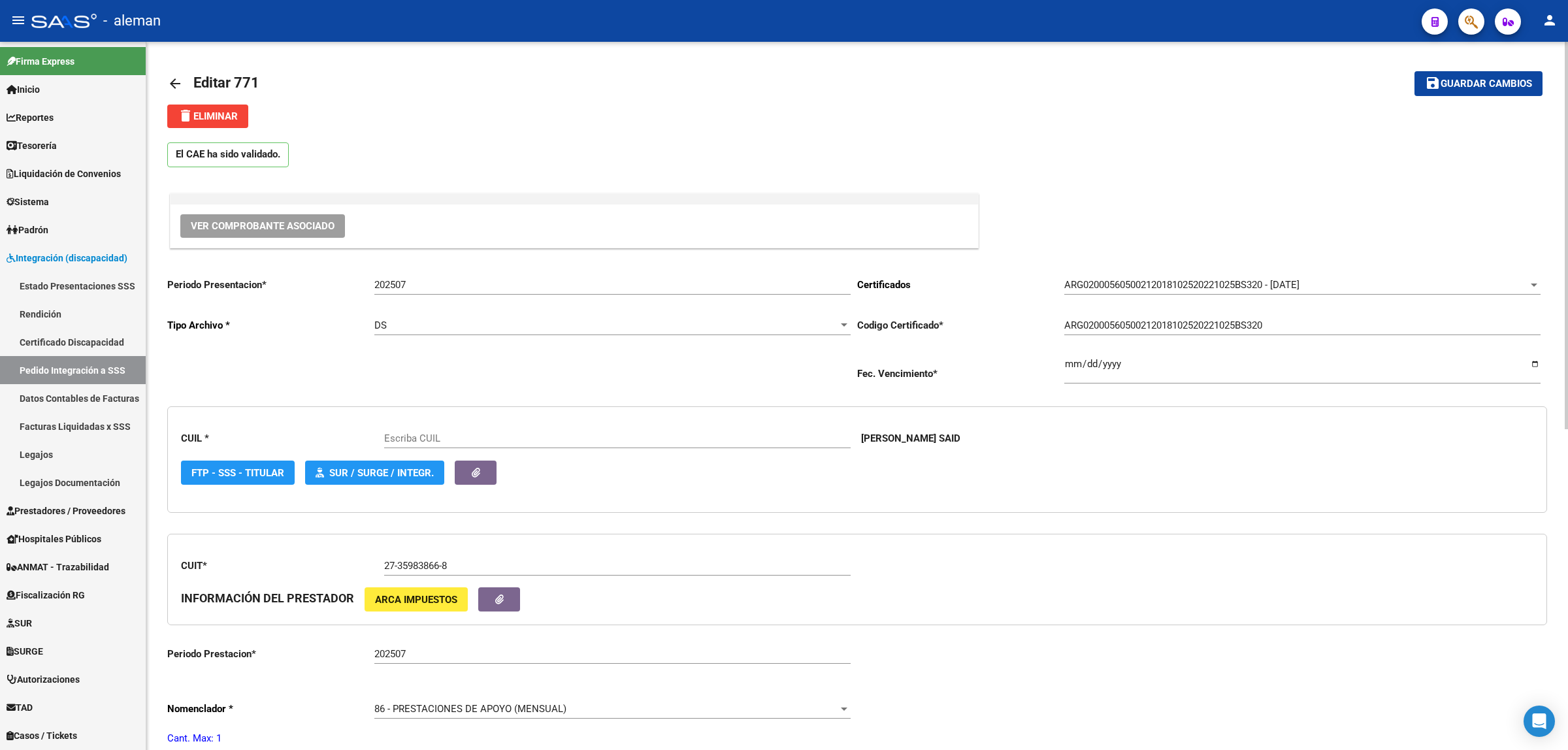
type input "20560500212"
click at [842, 324] on div at bounding box center [844, 325] width 7 height 3
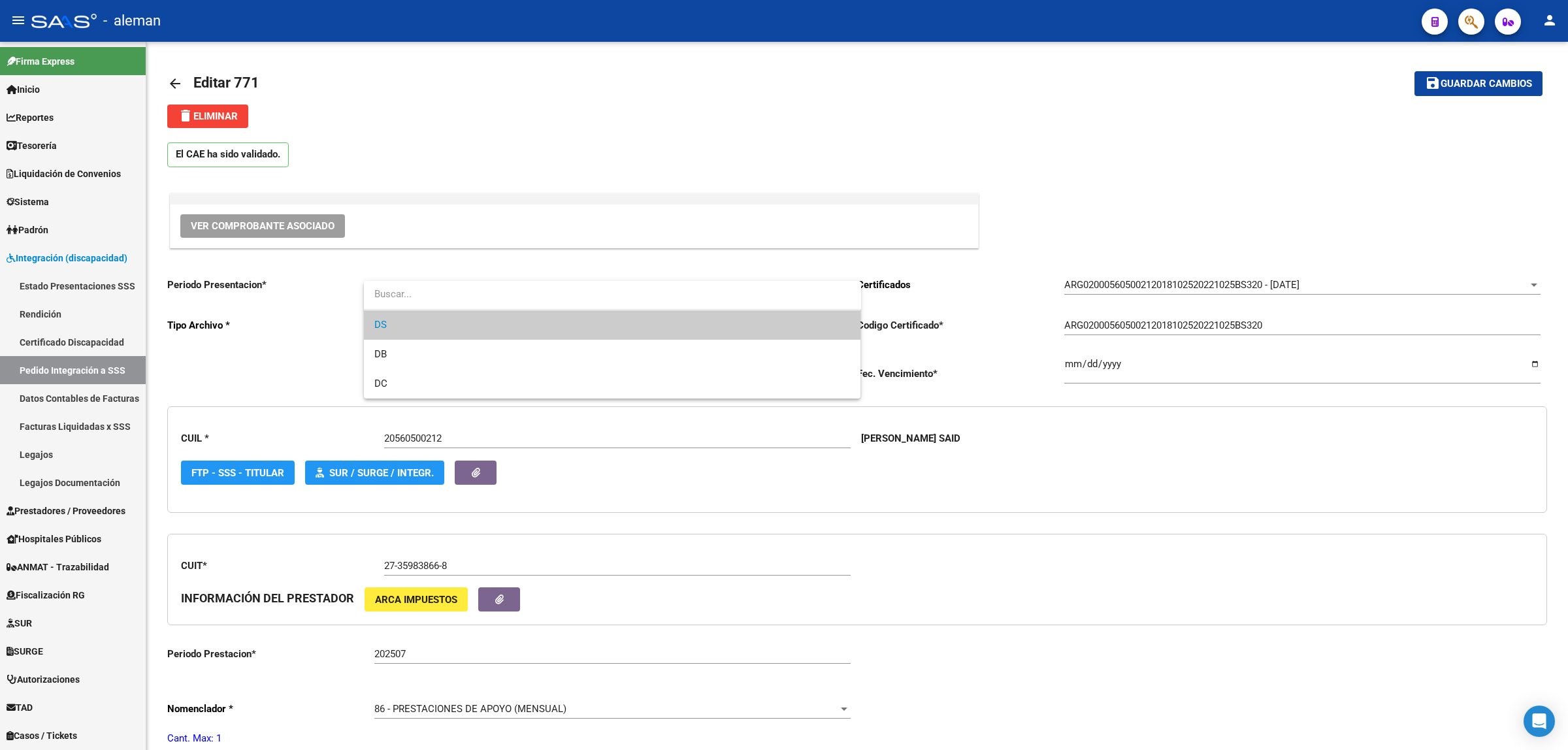
click at [1256, 691] on div at bounding box center [784, 375] width 1568 height 750
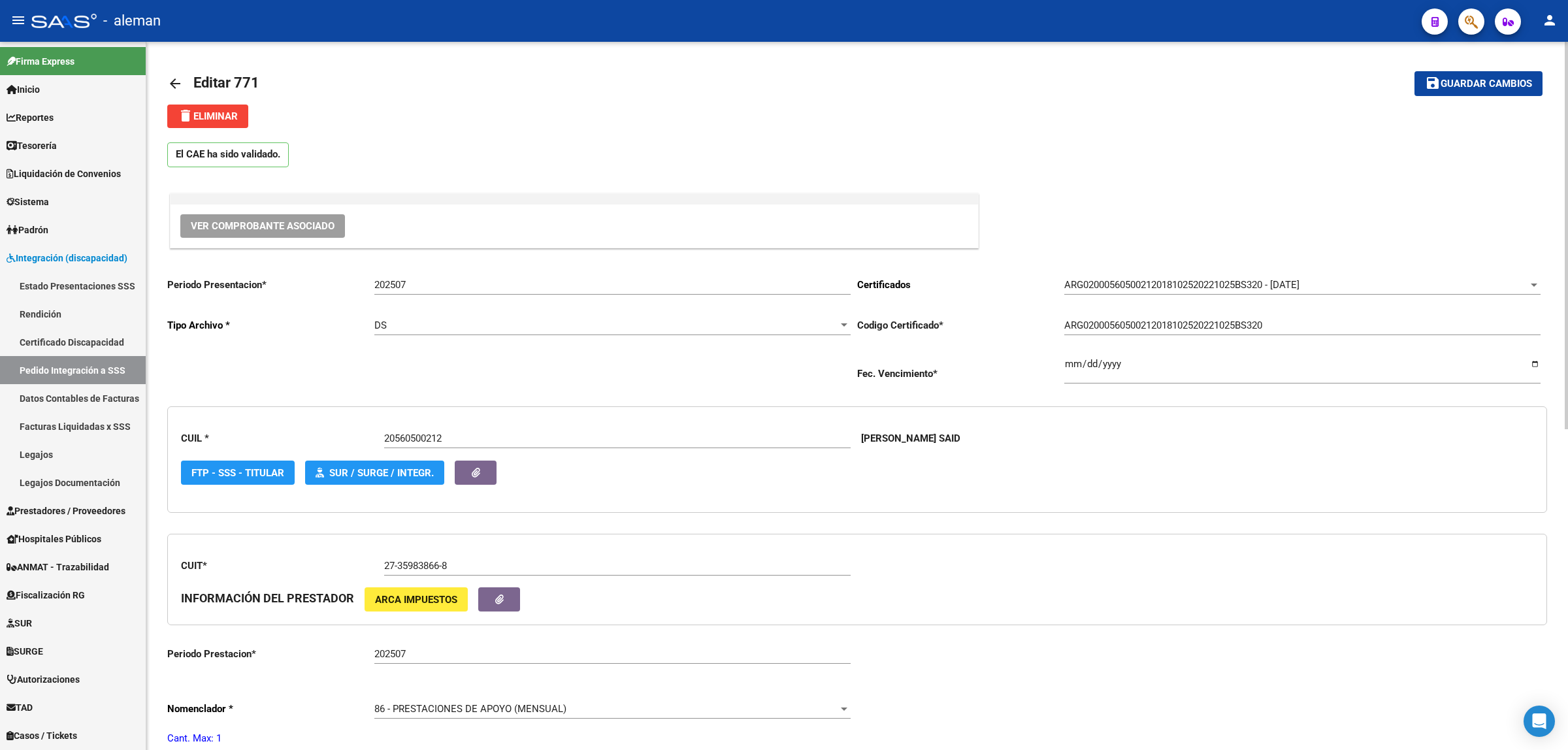
click at [177, 84] on mat-icon "arrow_back" at bounding box center [175, 84] width 16 height 16
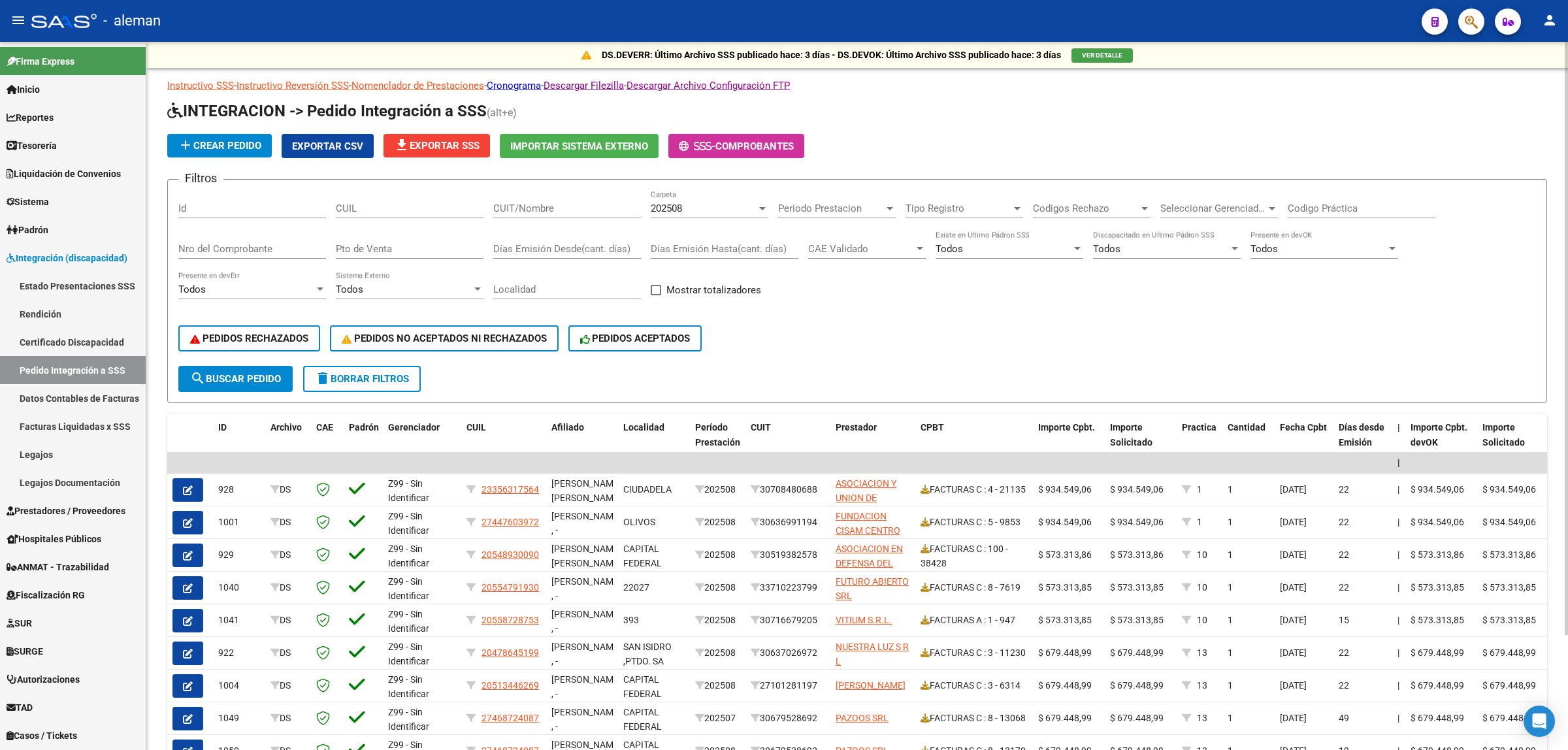
click at [1433, 319] on div "PEDIDOS RECHAZADOS PEDIDOS NO ACEPTADOS NI RECHAZADOS PEDIDOS ACEPTADOS" at bounding box center [857, 338] width 1358 height 54
click at [1495, 121] on h1 "INTEGRACION -> Pedido Integración a SSS (alt+e)" at bounding box center [857, 112] width 1379 height 23
